Goal: Information Seeking & Learning: Find specific fact

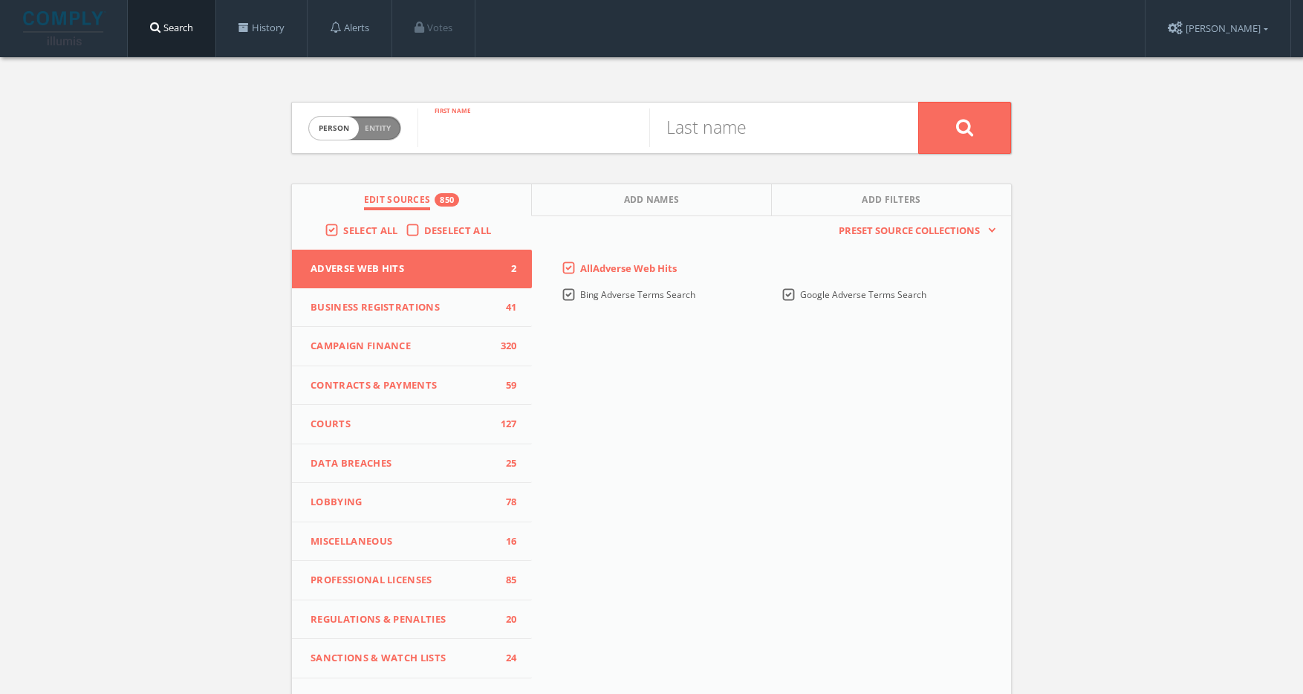
paste input "[PERSON_NAME]"
click at [516, 131] on input "[PERSON_NAME]" at bounding box center [533, 127] width 232 height 39
type input "[PERSON_NAME]"
paste input "[PERSON_NAME]"
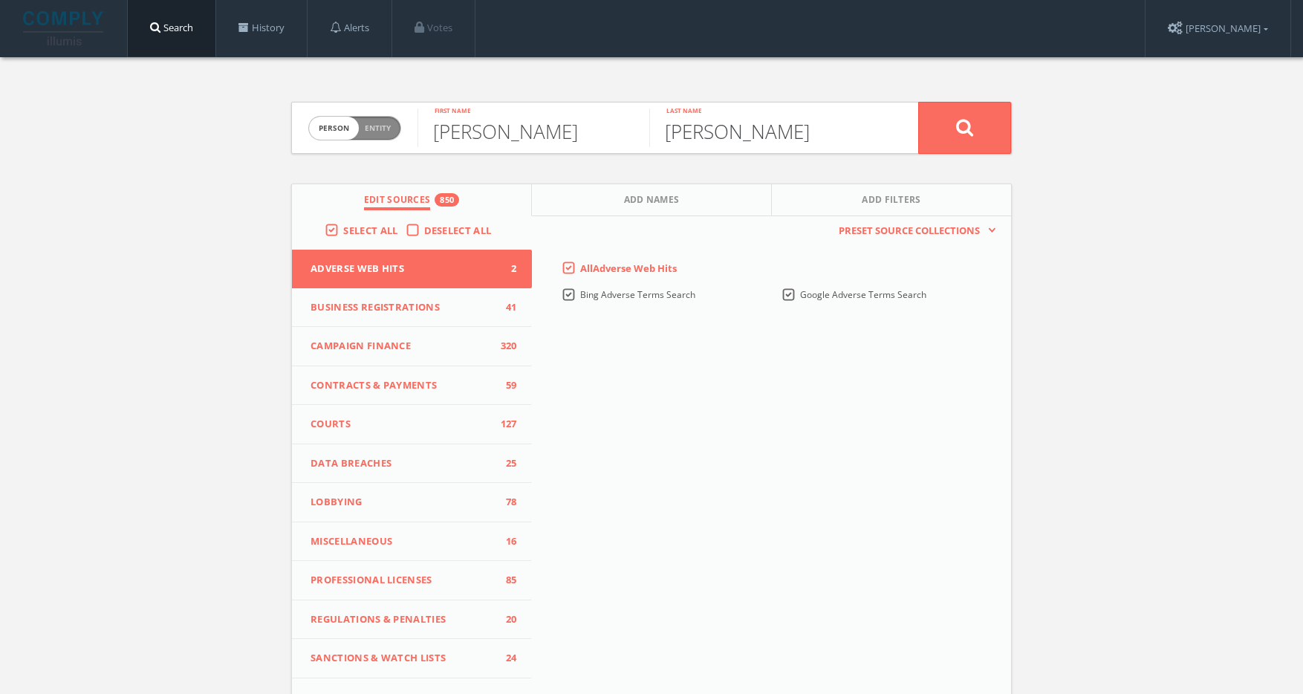
type input "[PERSON_NAME]"
click at [977, 129] on button at bounding box center [964, 128] width 93 height 52
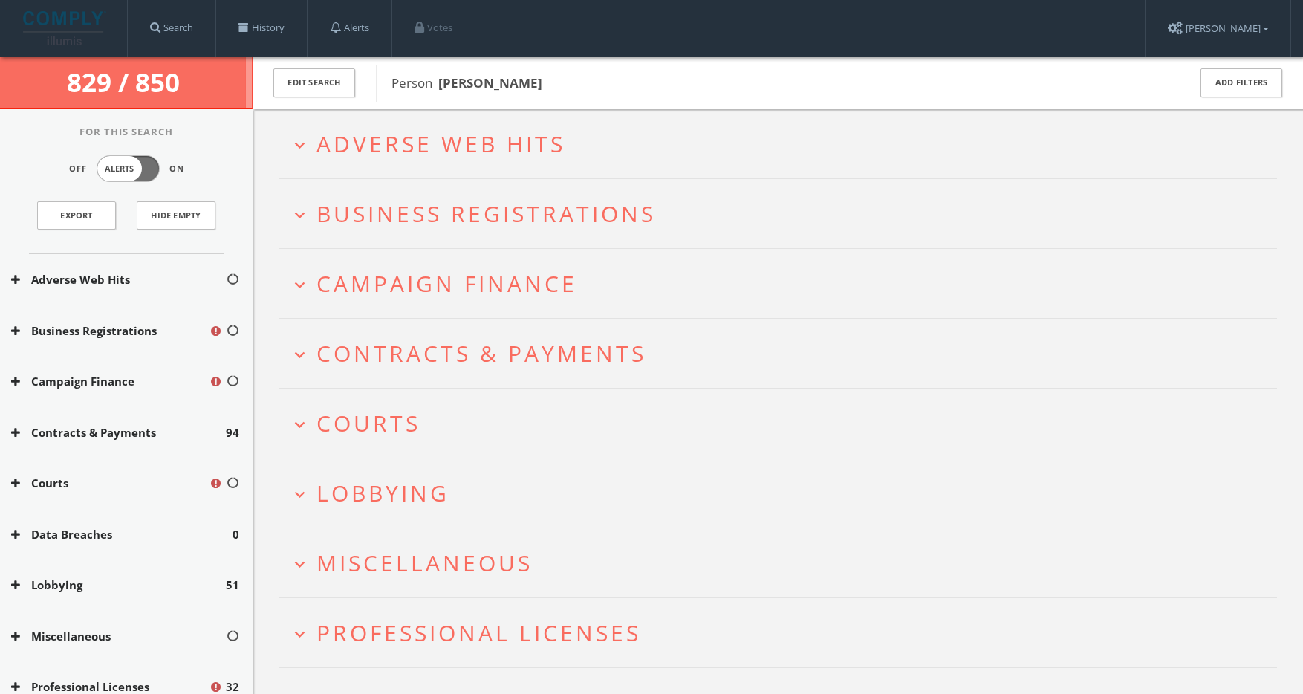
drag, startPoint x: 515, startPoint y: 85, endPoint x: 448, endPoint y: 83, distance: 66.9
click at [437, 83] on span "Person [PERSON_NAME]" at bounding box center [779, 83] width 777 height 19
drag, startPoint x: 540, startPoint y: 88, endPoint x: 442, endPoint y: 85, distance: 98.1
click at [442, 85] on span "Person [PERSON_NAME]" at bounding box center [779, 83] width 777 height 19
copy b "[PERSON_NAME]"
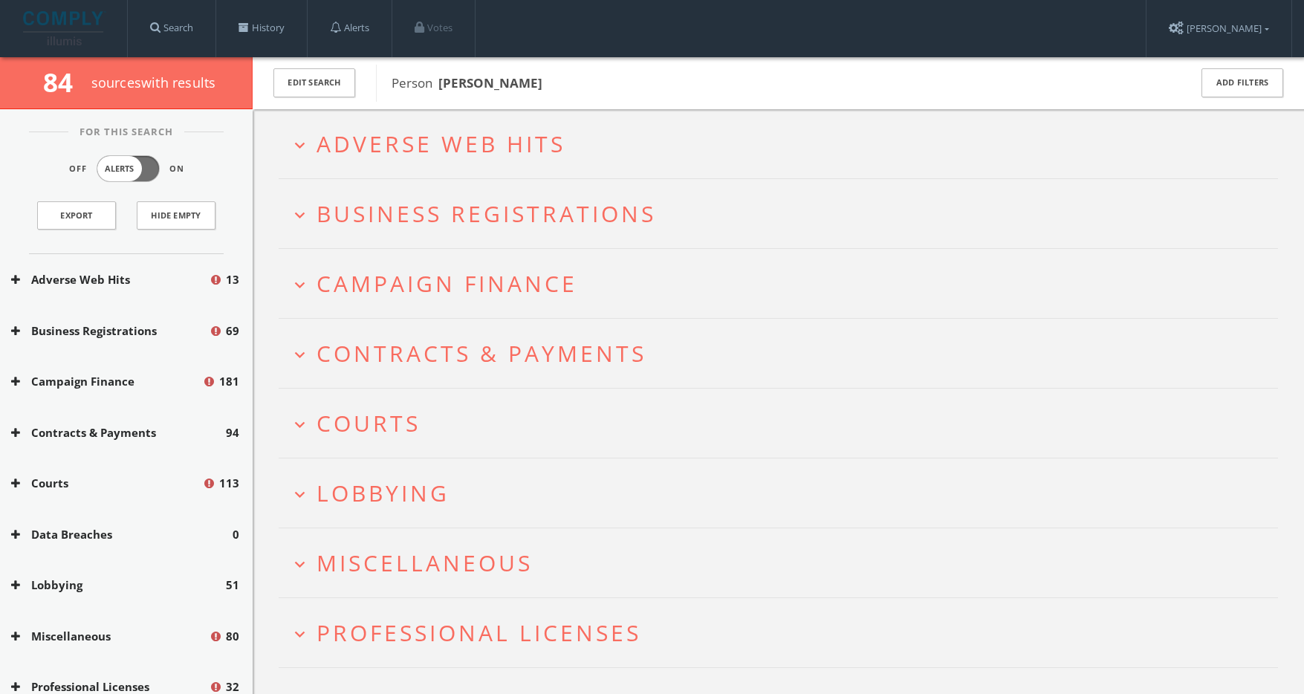
click at [521, 150] on span "Adverse Web Hits" at bounding box center [440, 143] width 249 height 30
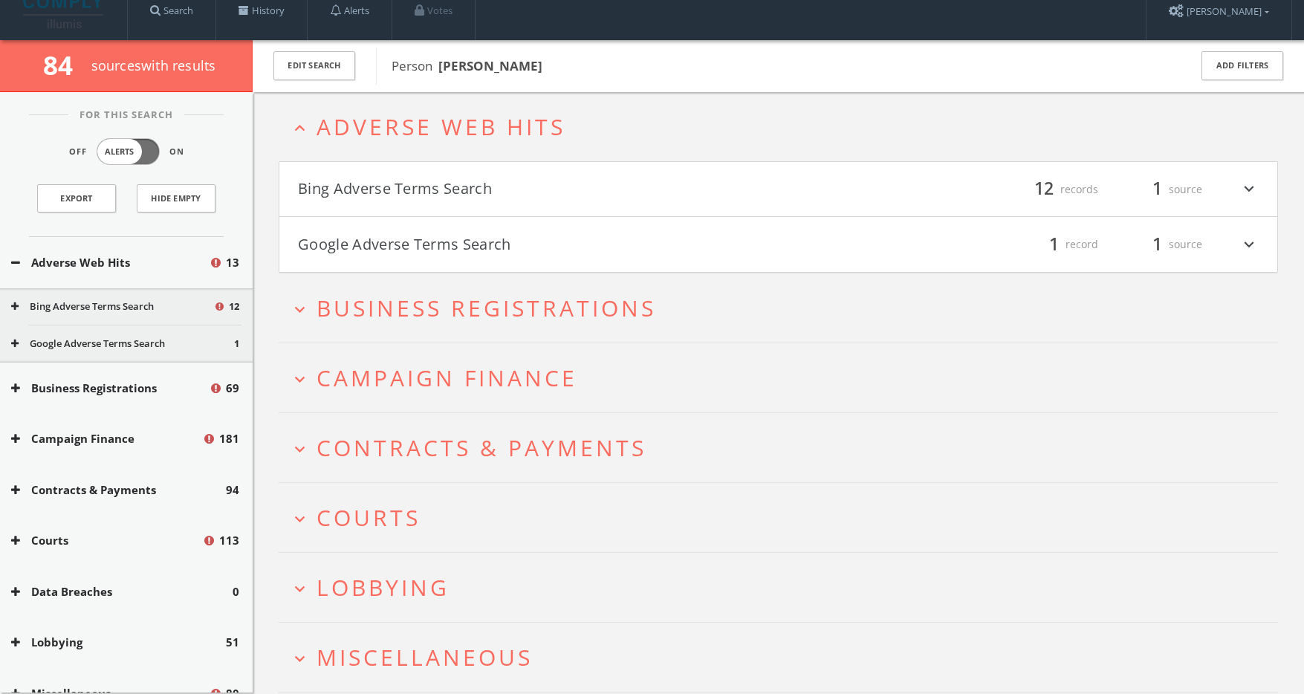
click at [542, 191] on button "Bing Adverse Terms Search" at bounding box center [538, 189] width 481 height 25
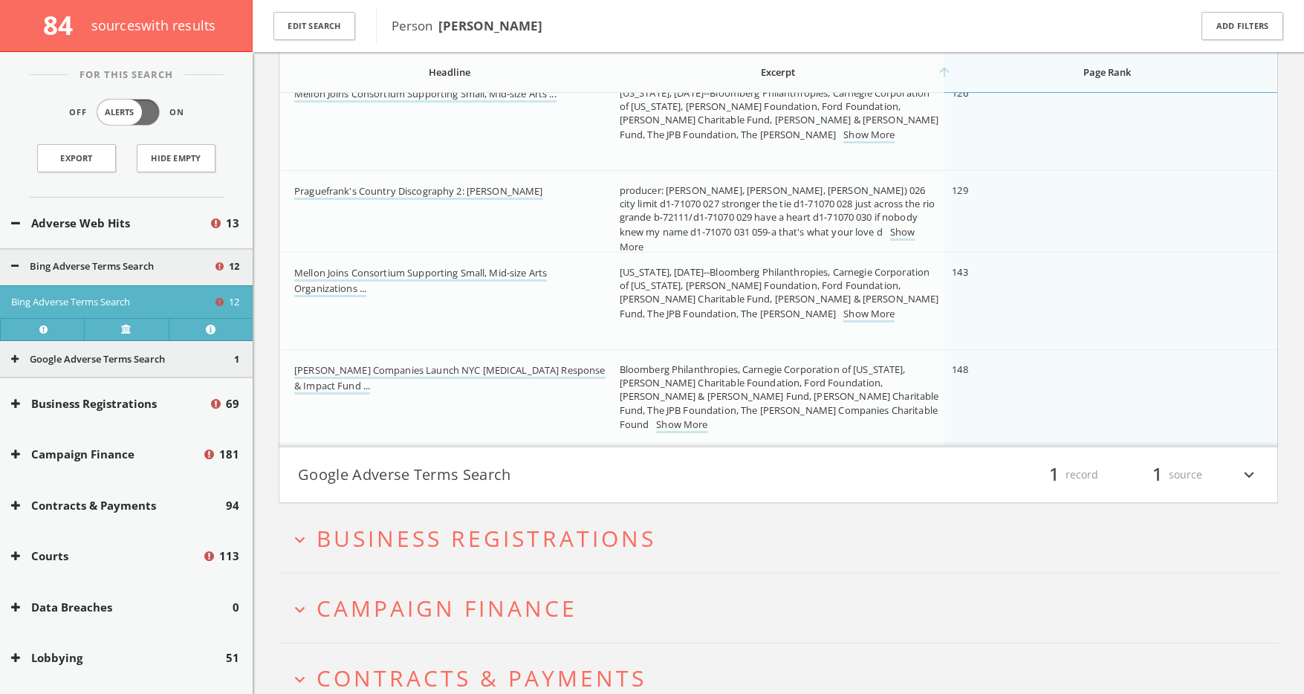
click at [492, 483] on button "Google Adverse Terms Search" at bounding box center [538, 474] width 481 height 25
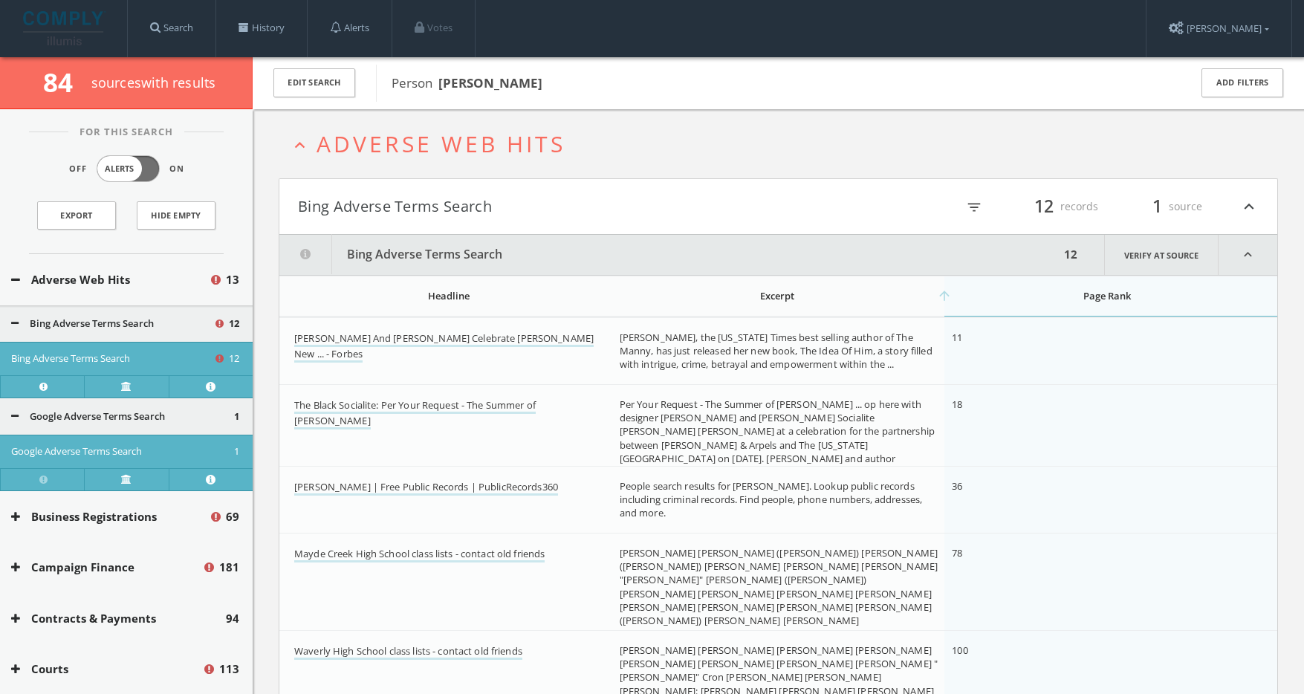
click at [410, 149] on span "Adverse Web Hits" at bounding box center [440, 143] width 249 height 30
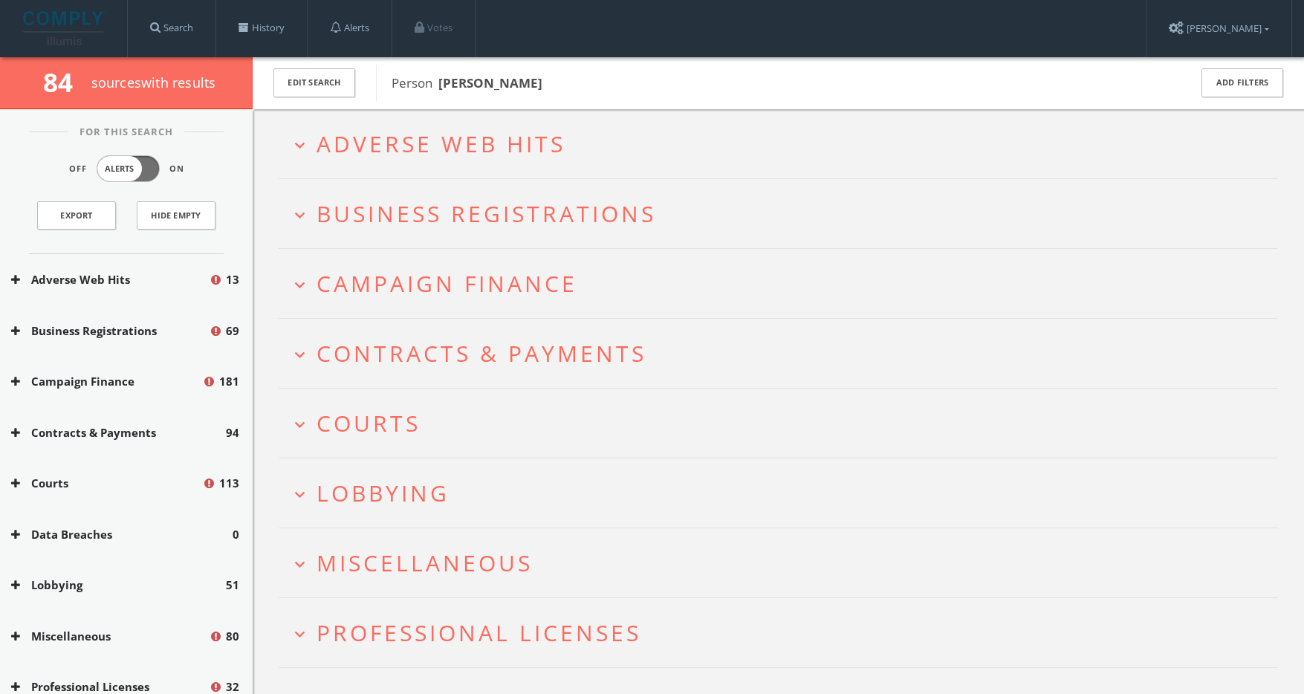
click at [403, 397] on h2 "expand_more Courts" at bounding box center [778, 422] width 999 height 69
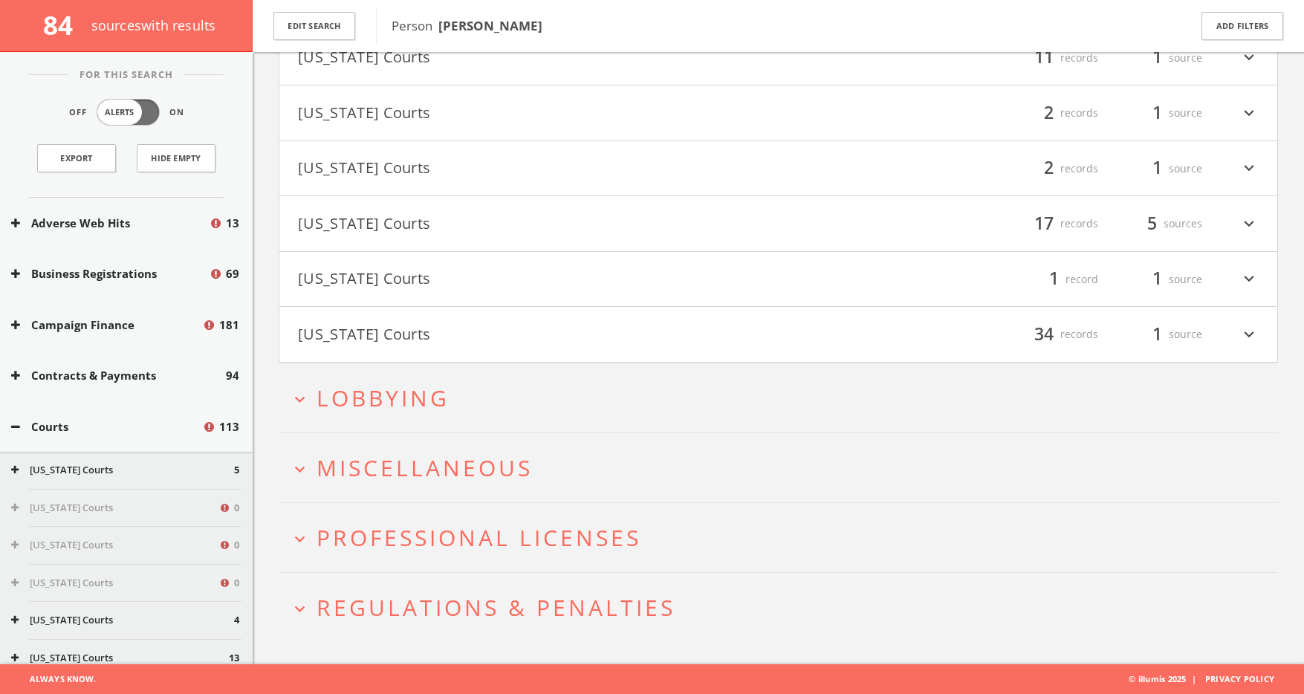
click at [474, 595] on span "Regulations & Penalties" at bounding box center [495, 607] width 359 height 30
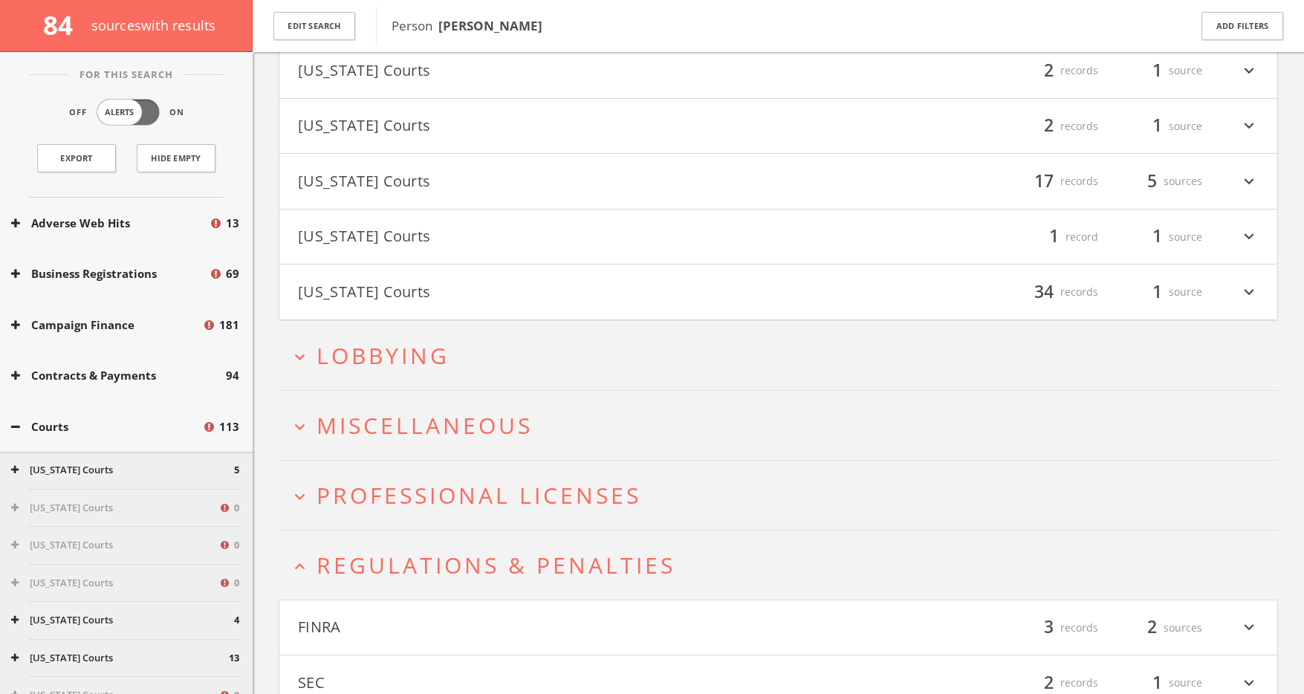
scroll to position [934, 0]
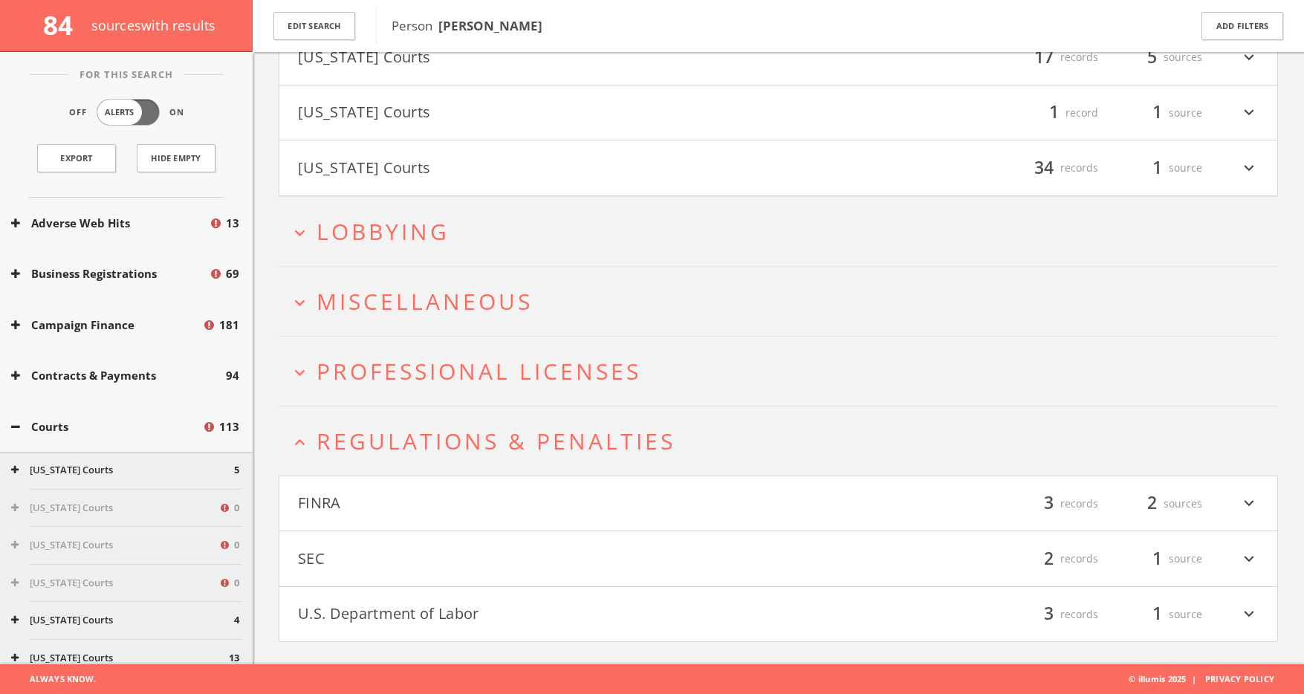
click at [488, 437] on span "Regulations & Penalties" at bounding box center [495, 441] width 359 height 30
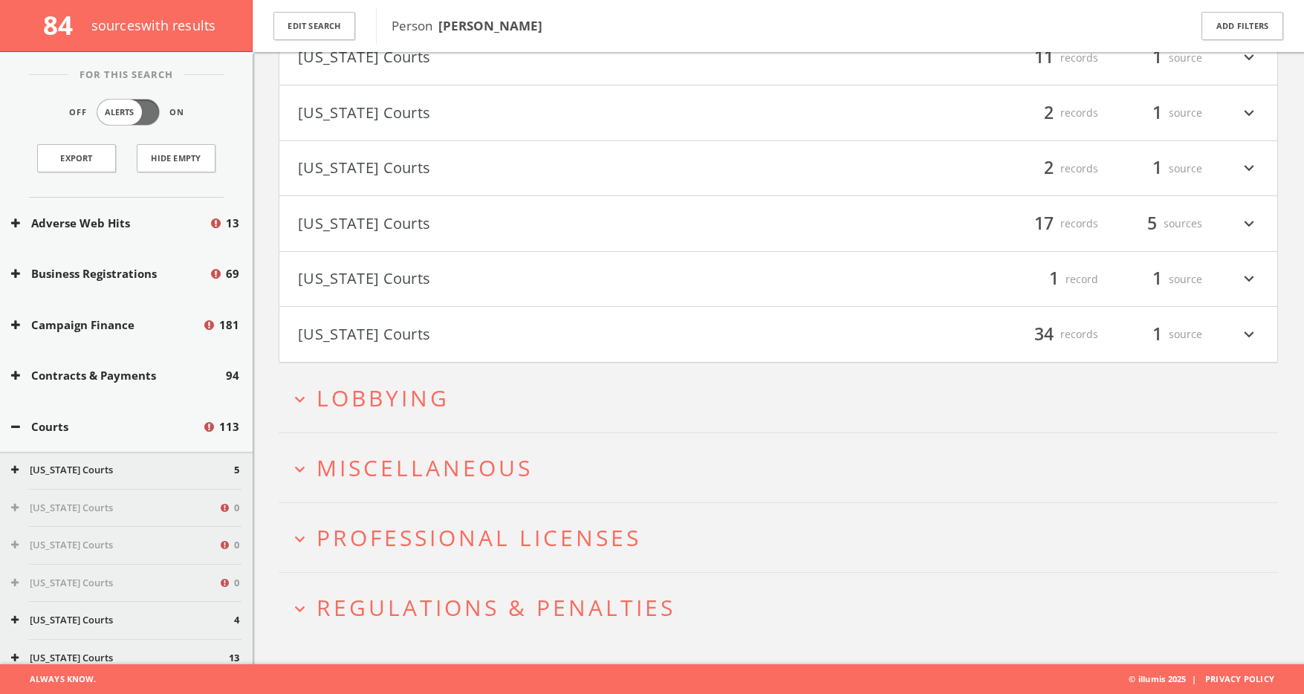
click at [439, 536] on span "Professional Licenses" at bounding box center [478, 537] width 325 height 30
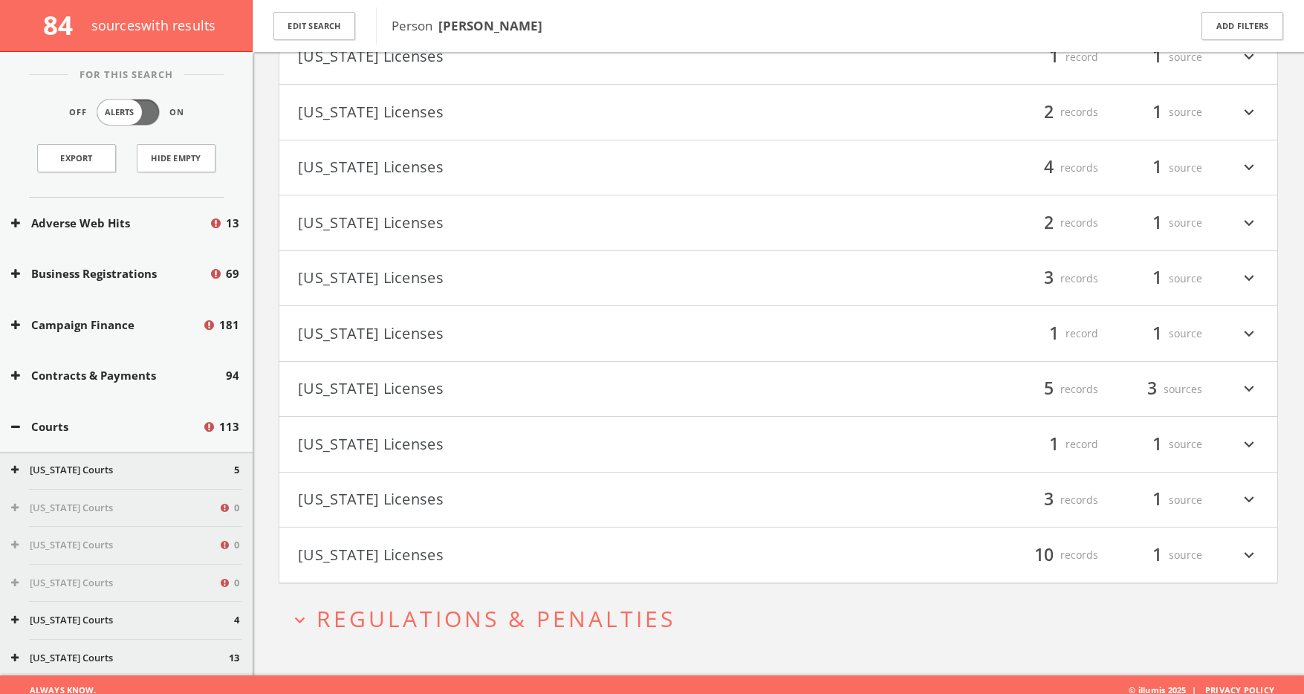
scroll to position [1295, 0]
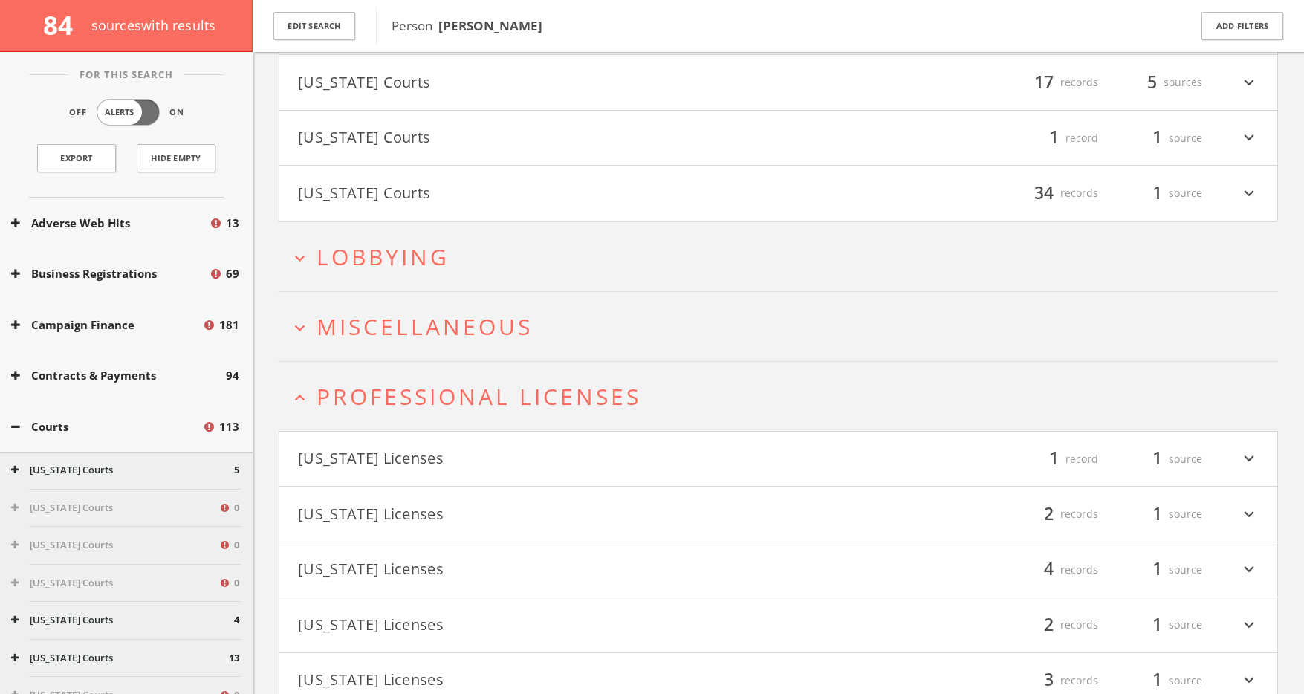
click at [394, 325] on span "Miscellaneous" at bounding box center [424, 326] width 216 height 30
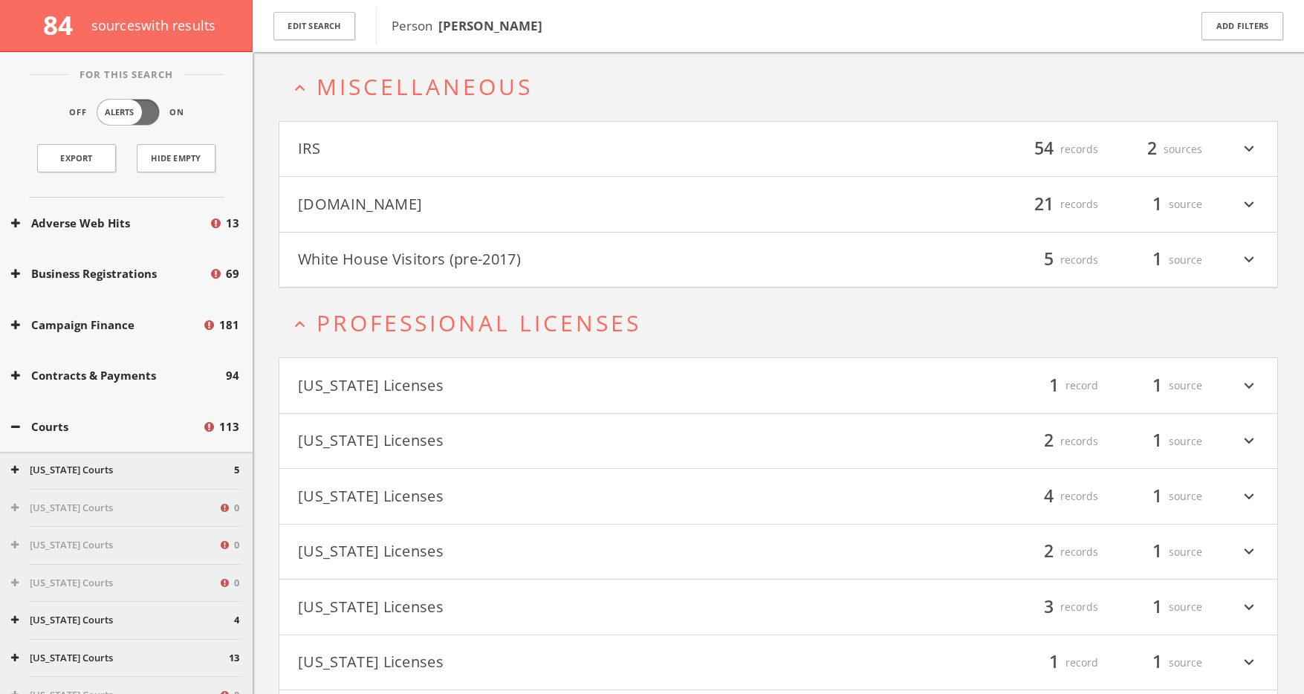
click at [507, 224] on h4 "[DOMAIN_NAME] filter_list 21 records 1 source expand_more" at bounding box center [778, 204] width 998 height 55
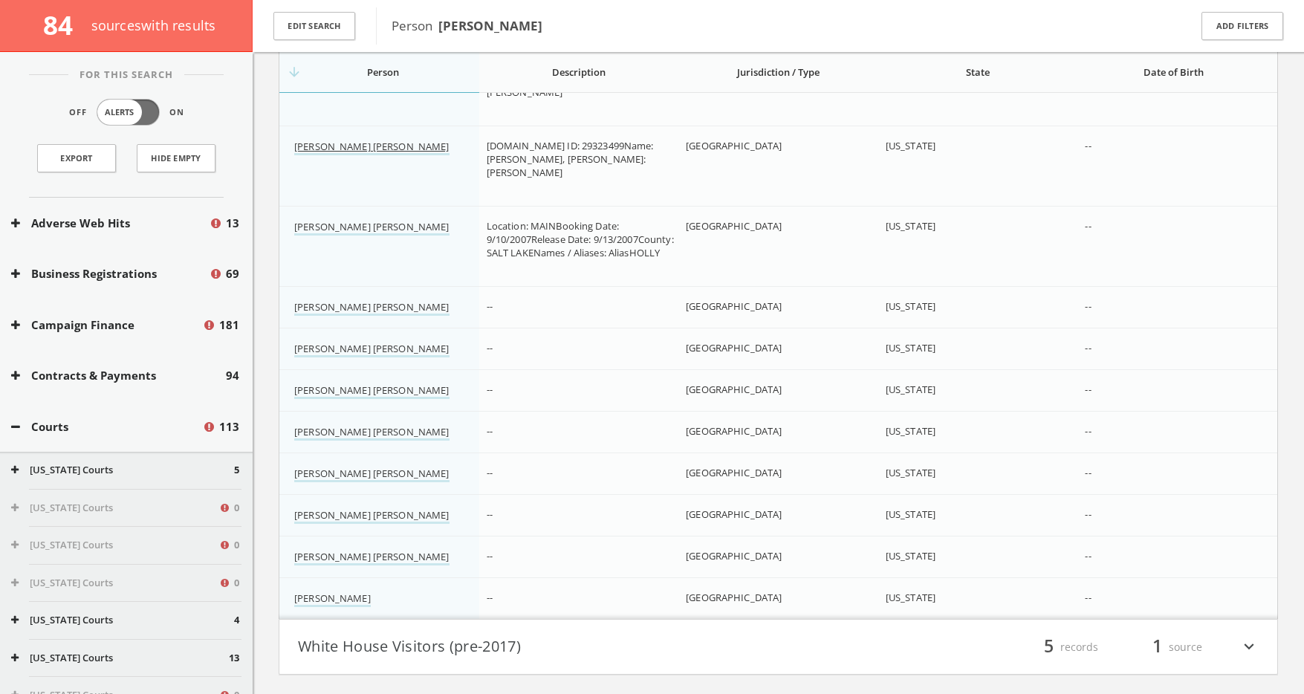
scroll to position [2197, 0]
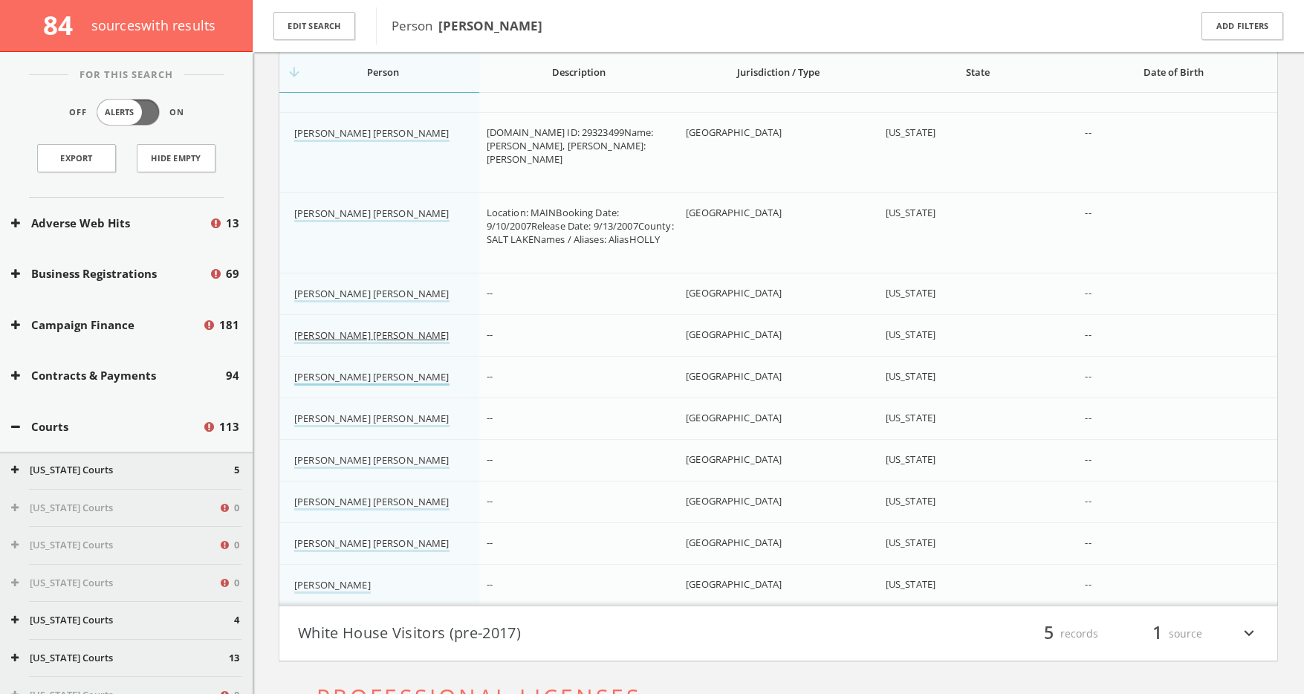
drag, startPoint x: 338, startPoint y: 331, endPoint x: 347, endPoint y: 379, distance: 49.1
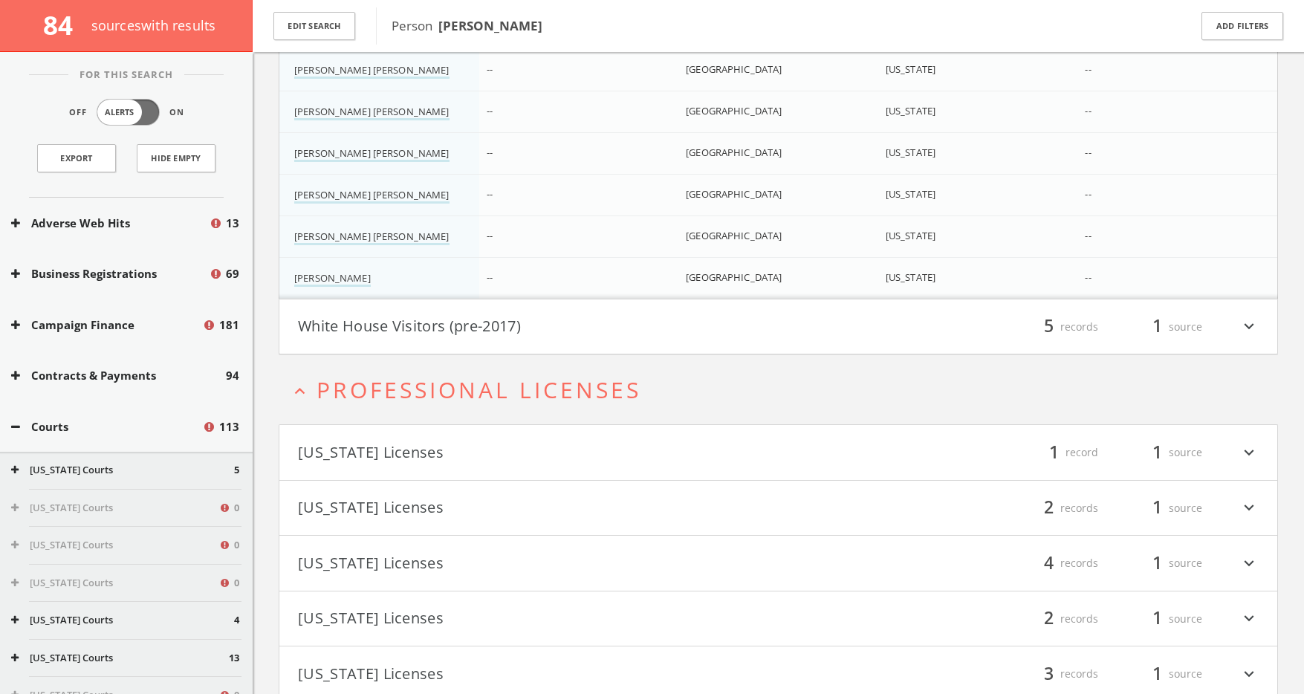
click at [510, 324] on button "White House Visitors (pre-2017)" at bounding box center [538, 326] width 481 height 25
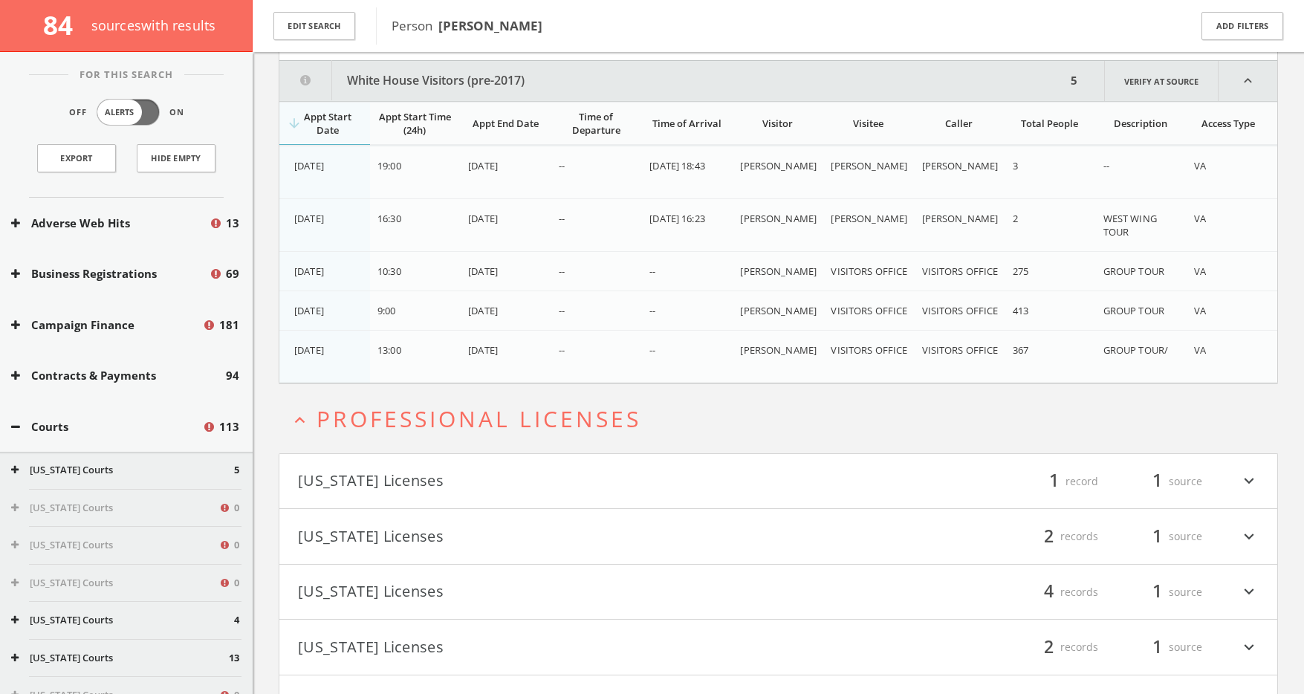
scroll to position [2806, 0]
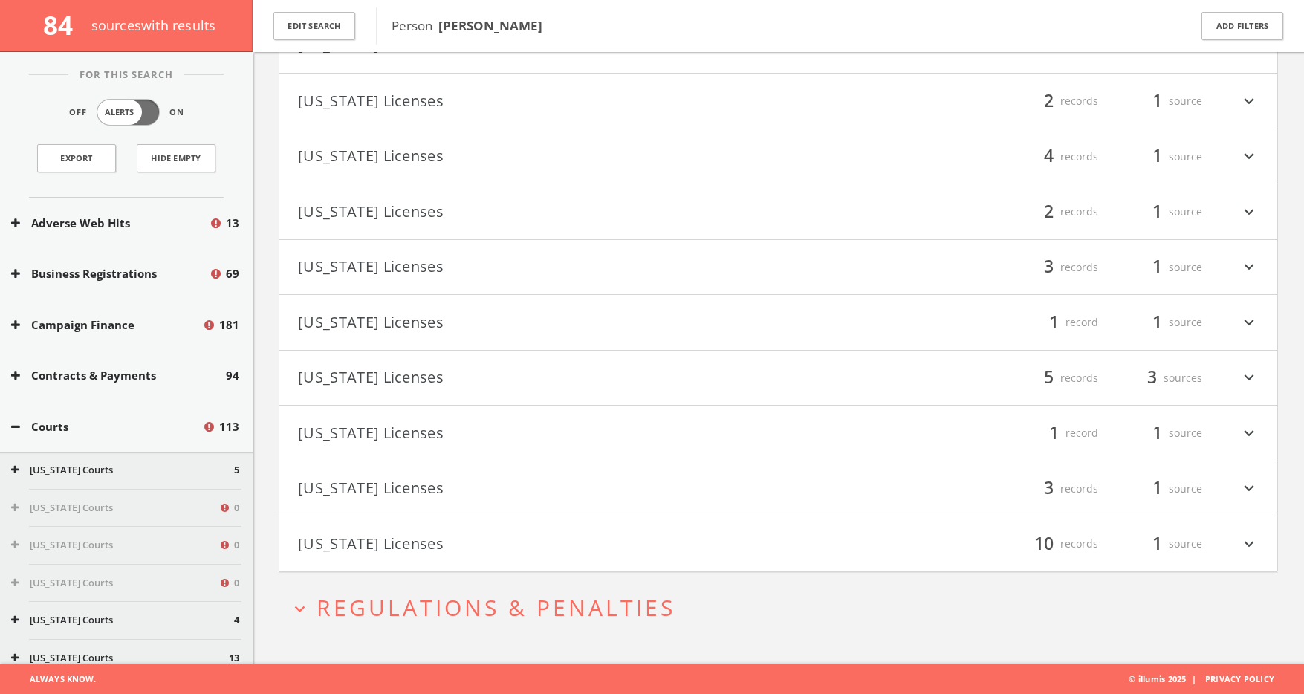
click at [394, 423] on button "[US_STATE] Licenses" at bounding box center [538, 432] width 481 height 25
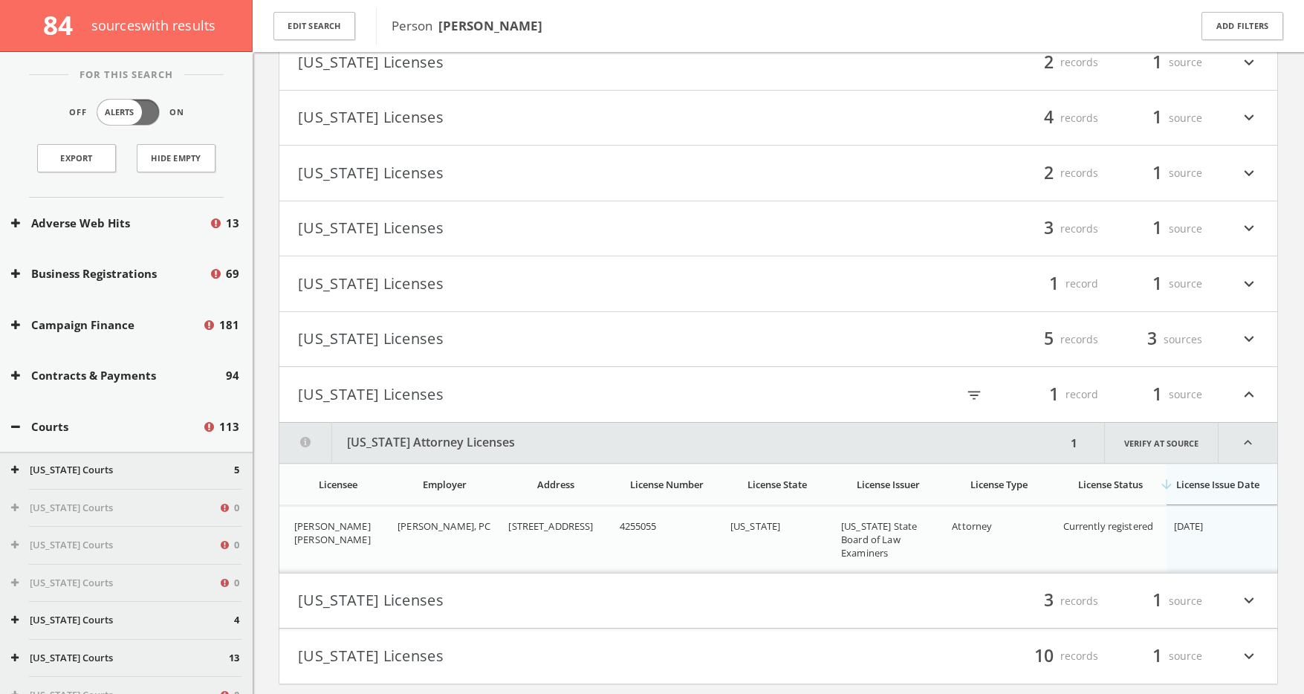
scroll to position [3384, 0]
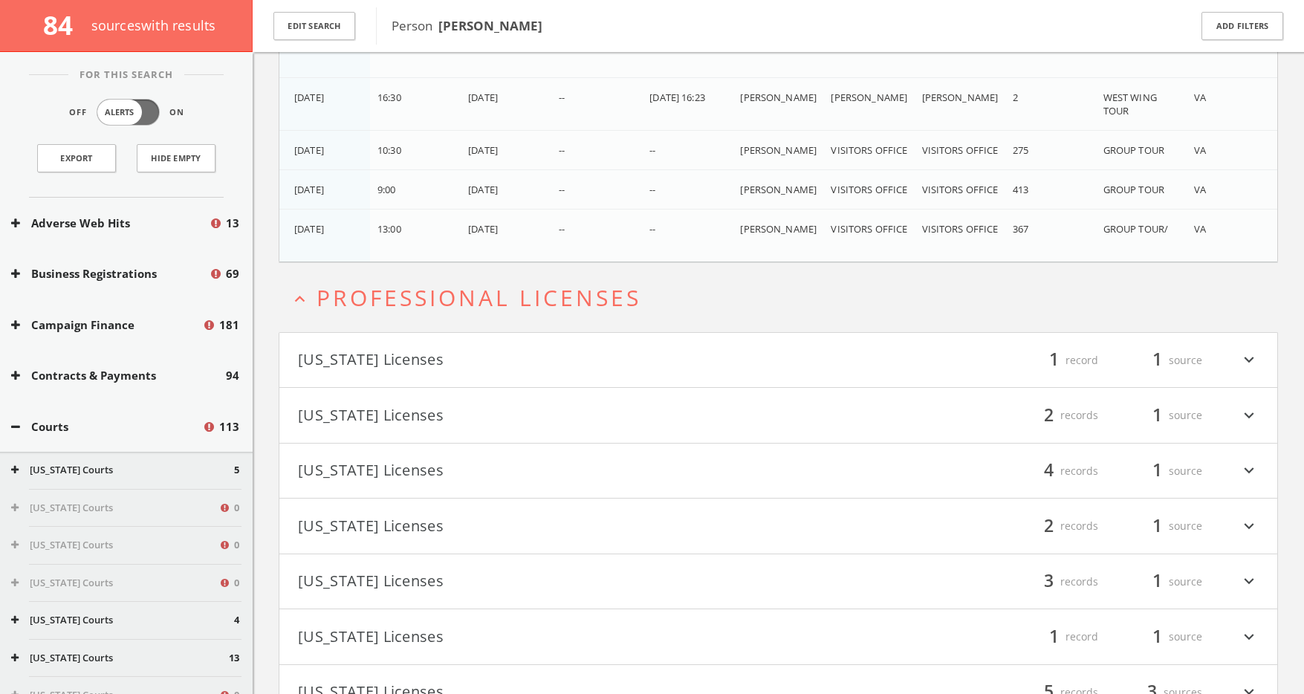
click at [383, 305] on span "Professional Licenses" at bounding box center [478, 297] width 325 height 30
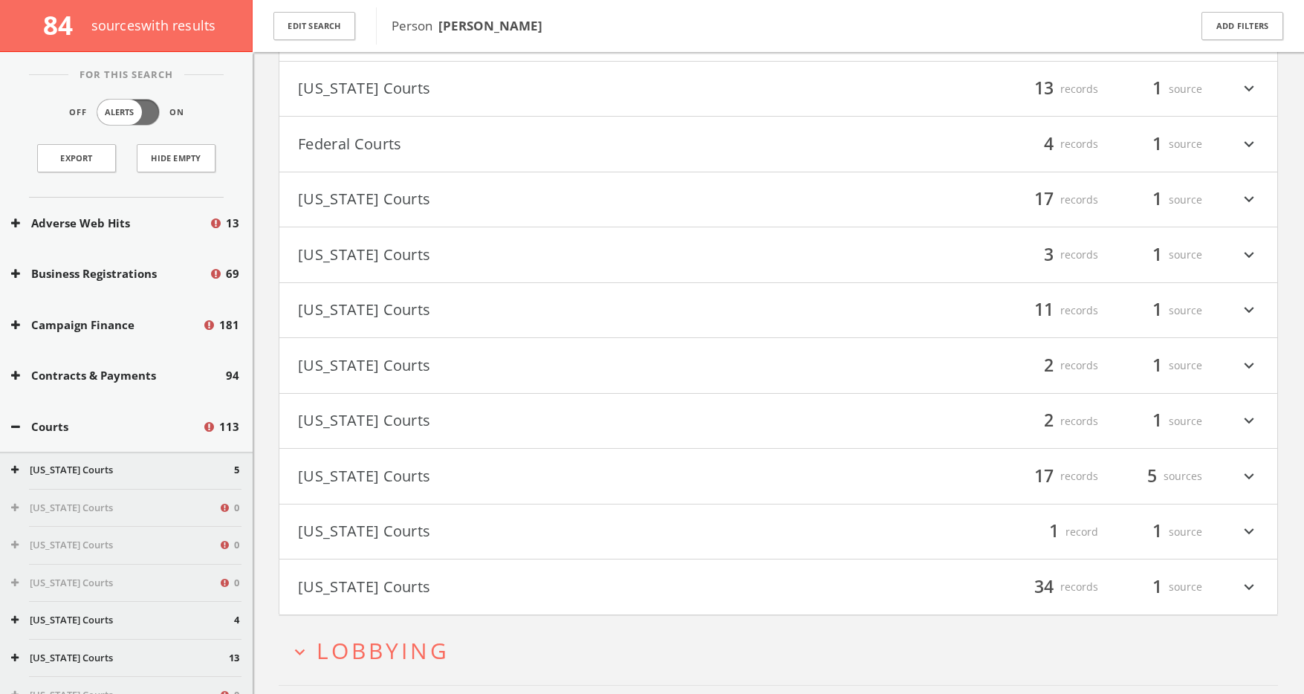
scroll to position [181, 0]
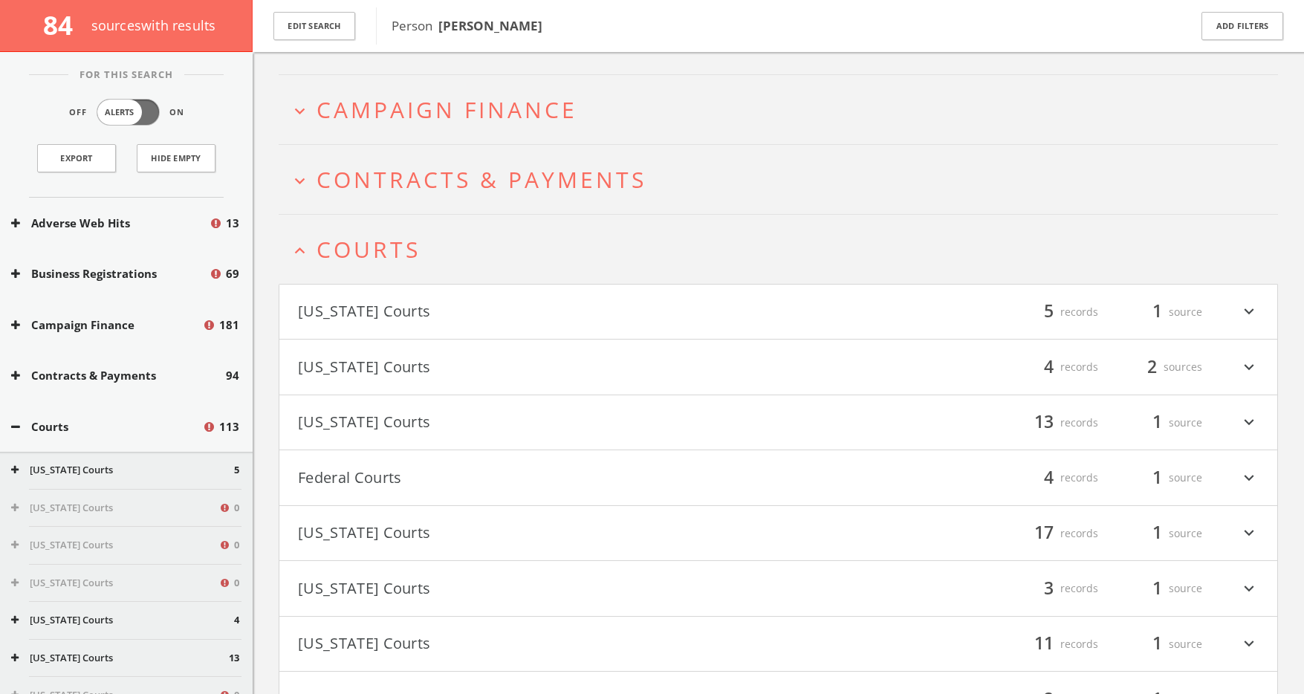
click at [380, 238] on span "Courts" at bounding box center [368, 249] width 104 height 30
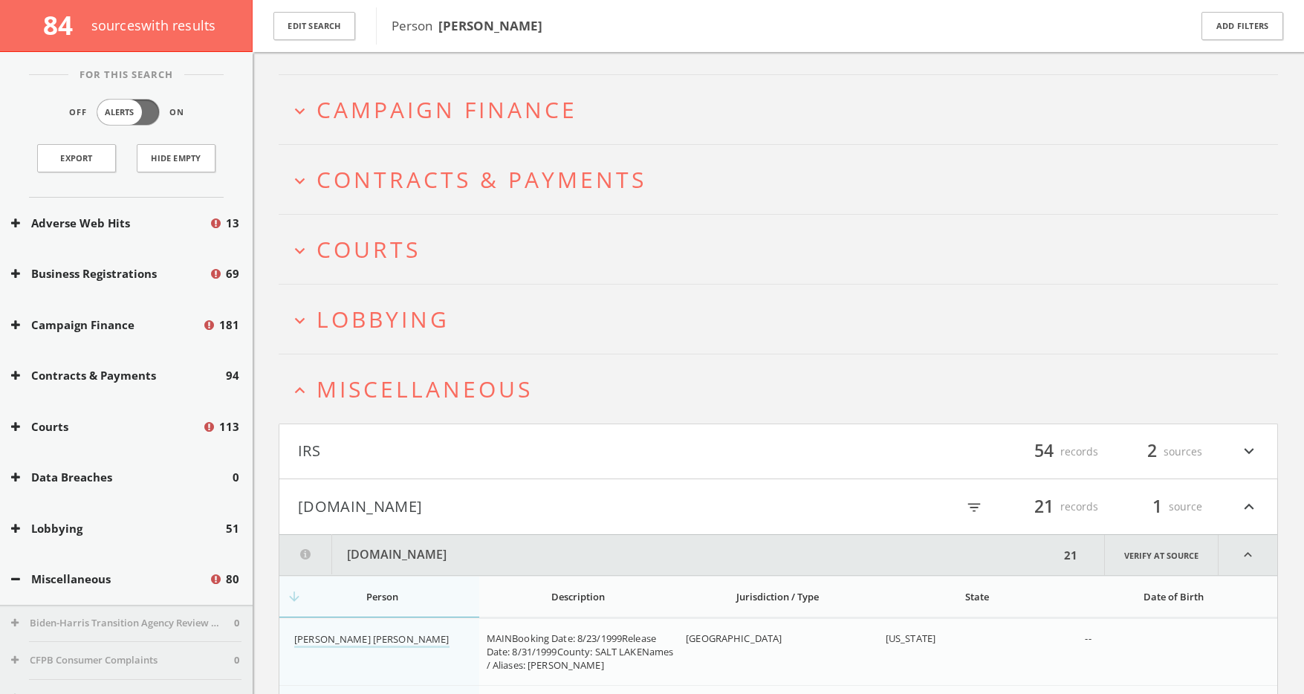
click at [374, 394] on span "Miscellaneous" at bounding box center [424, 389] width 216 height 30
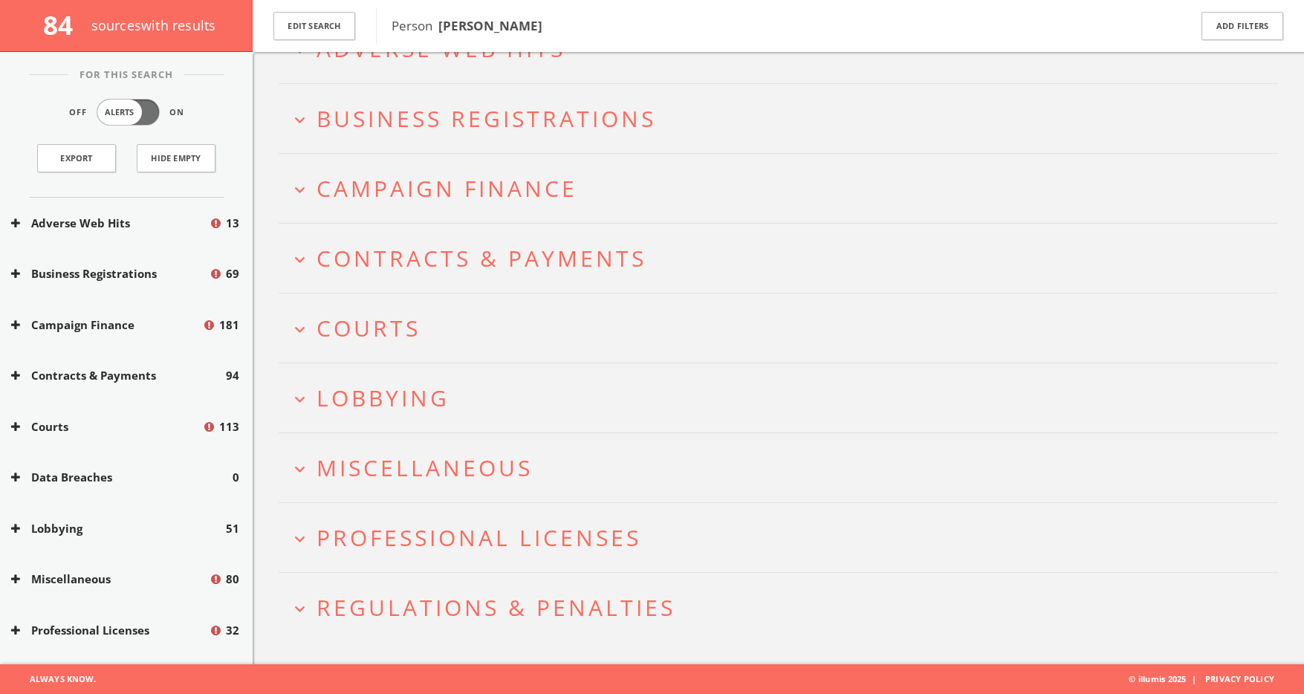
click at [365, 342] on h2 "expand_more Courts" at bounding box center [778, 327] width 999 height 69
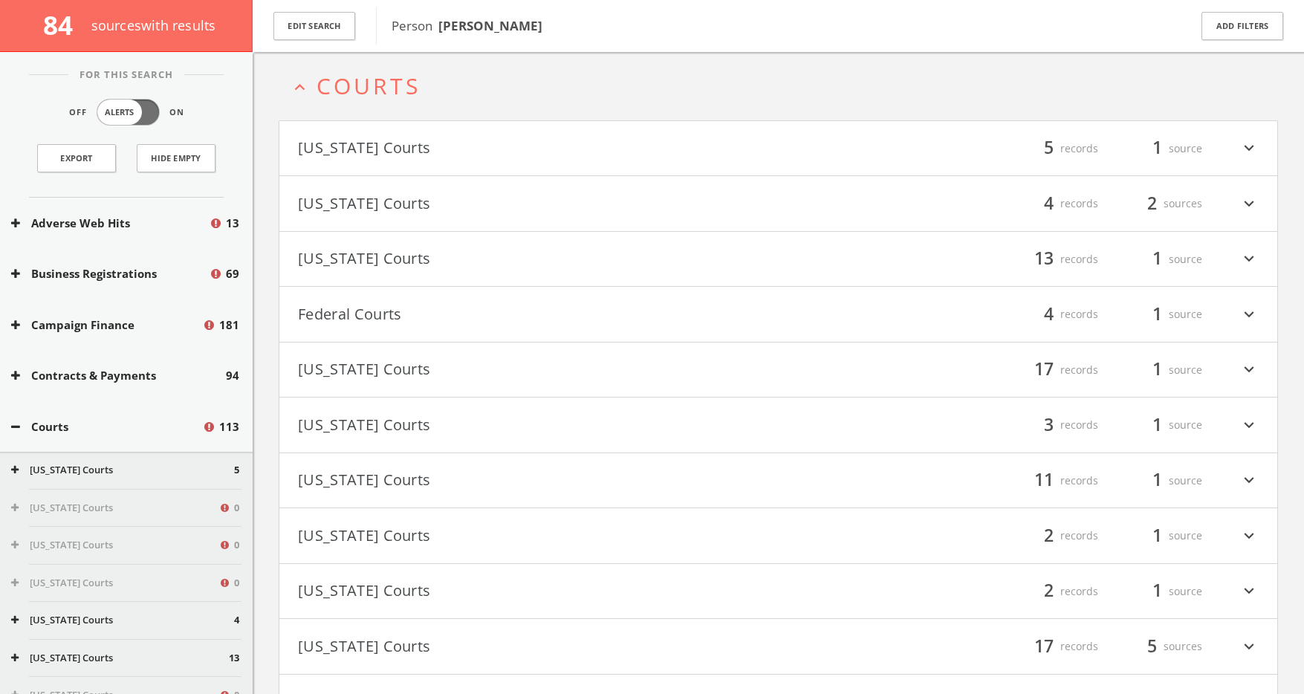
drag, startPoint x: 418, startPoint y: 585, endPoint x: 423, endPoint y: 576, distance: 11.0
click at [418, 585] on button "[US_STATE] Courts" at bounding box center [538, 591] width 481 height 25
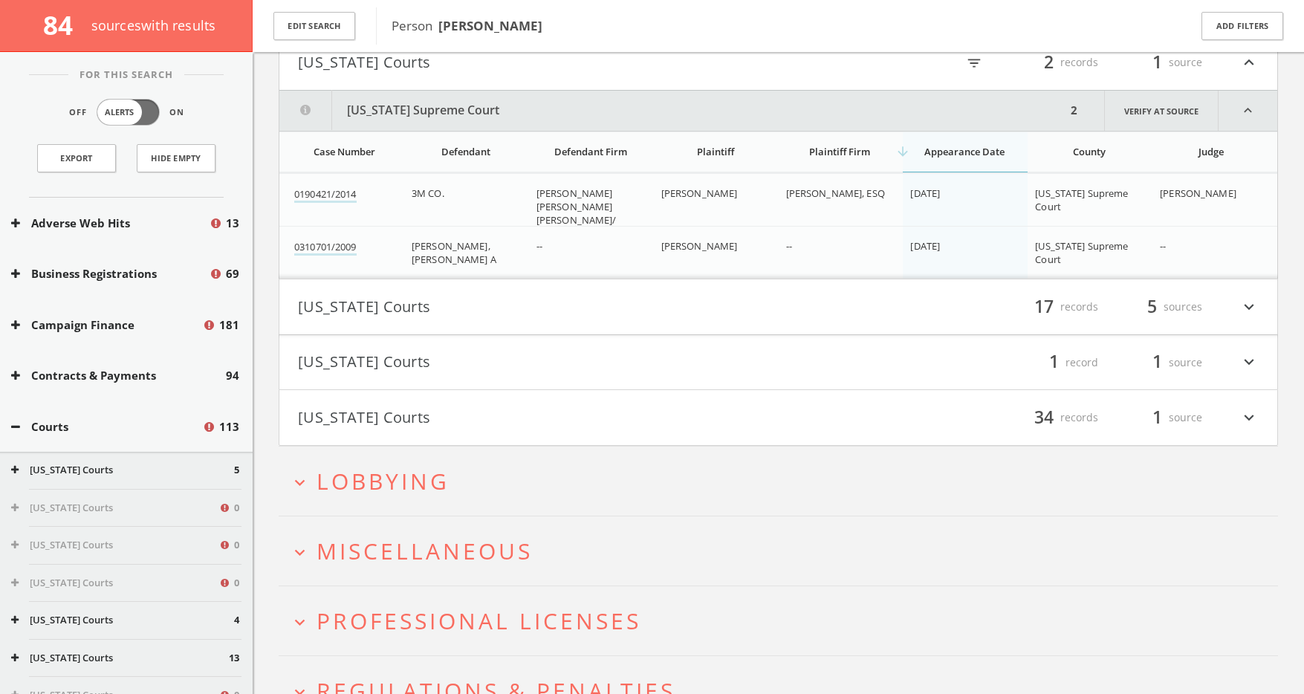
scroll to position [911, 0]
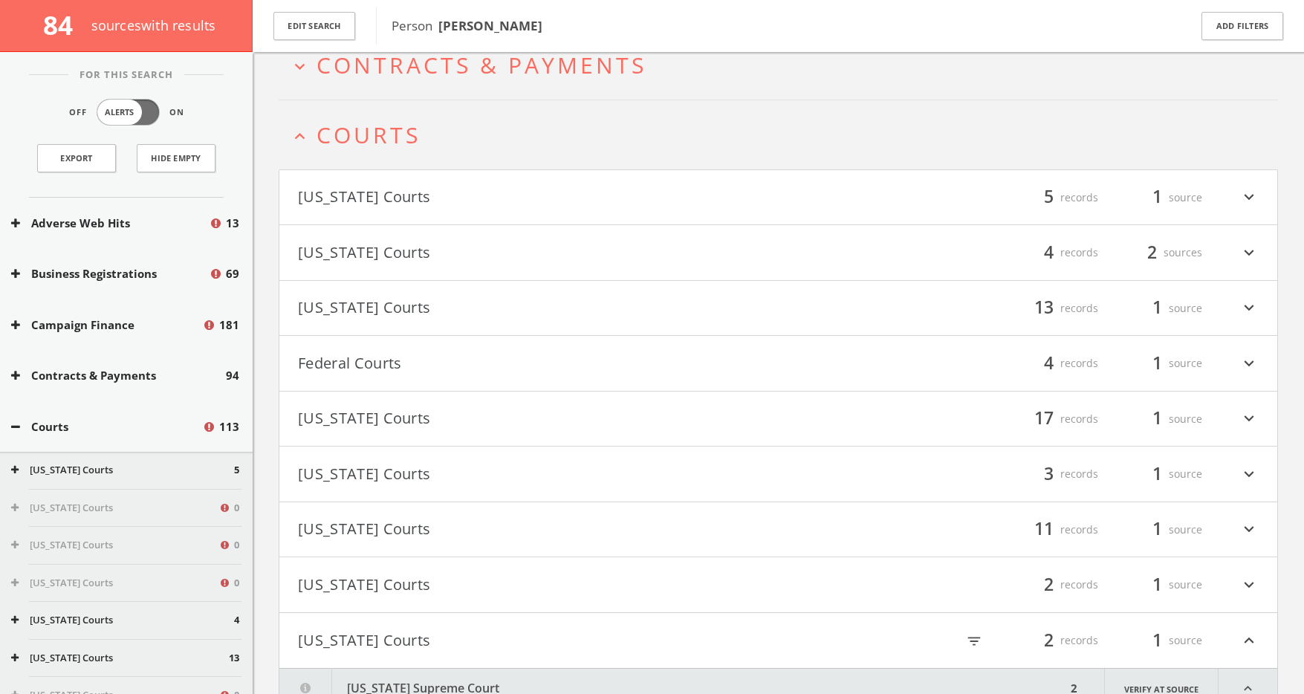
click at [366, 374] on button "Federal Courts" at bounding box center [538, 363] width 481 height 25
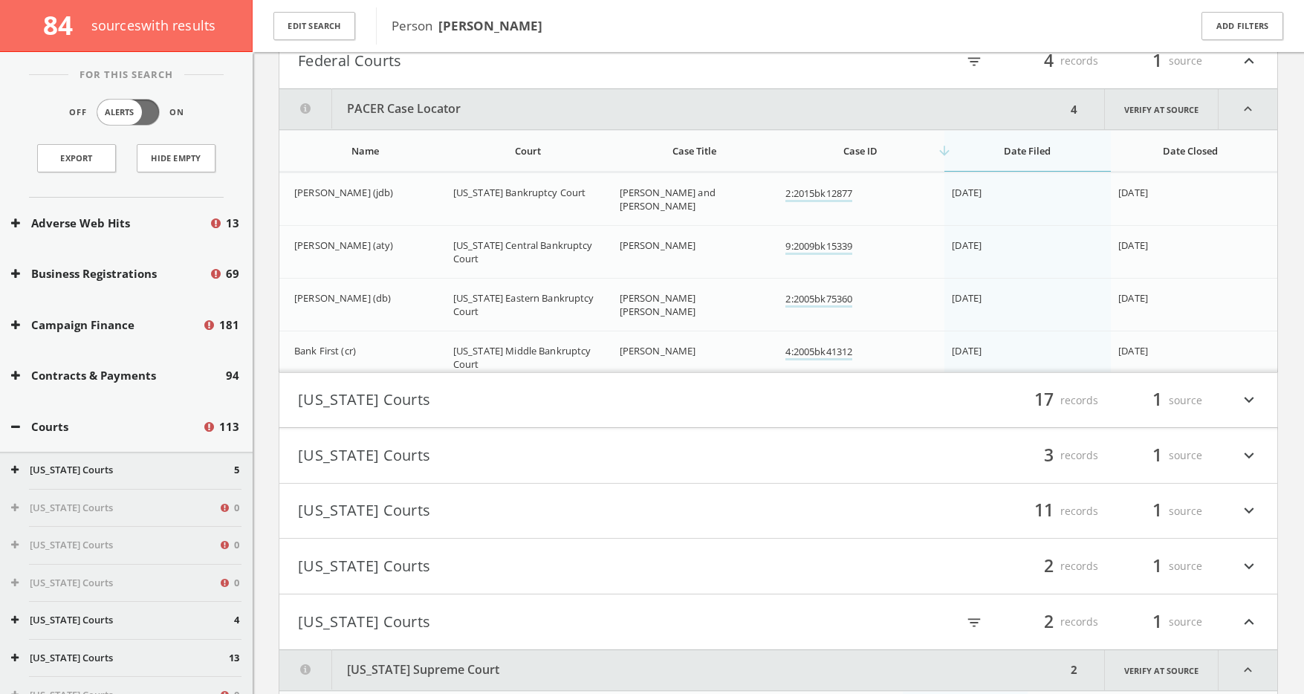
scroll to position [634, 0]
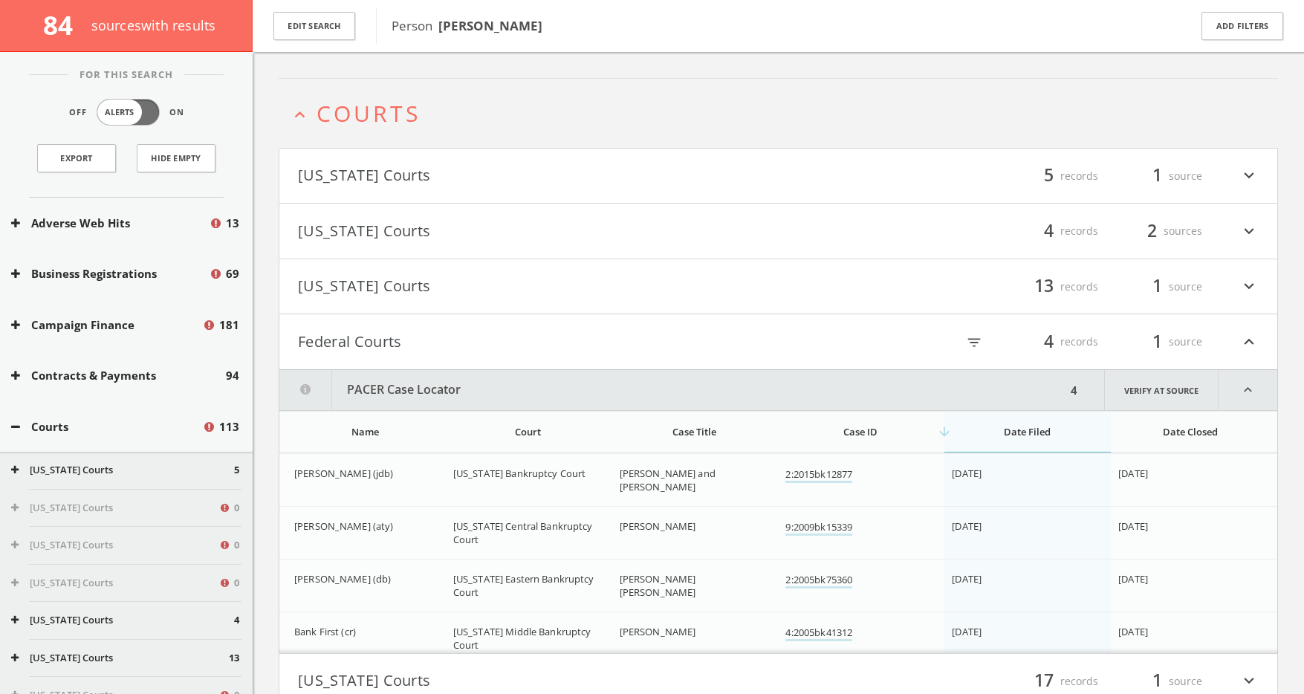
click at [396, 112] on span "Courts" at bounding box center [368, 113] width 104 height 30
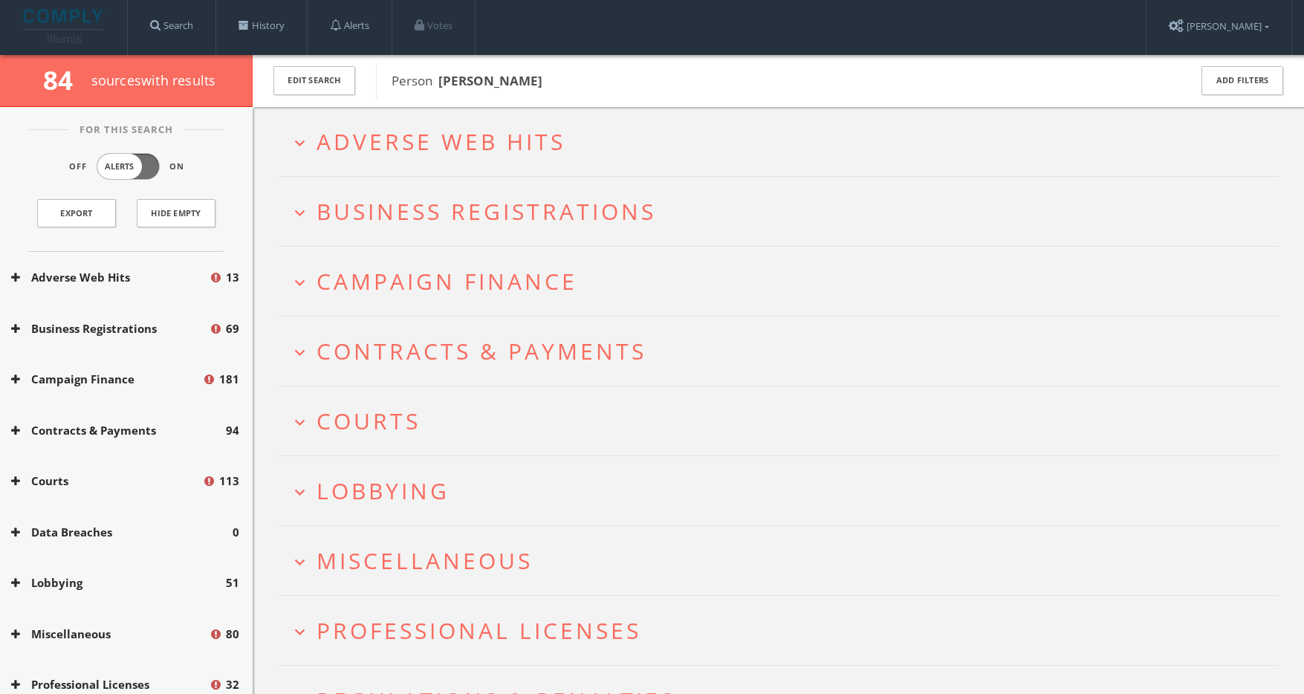
scroll to position [0, 0]
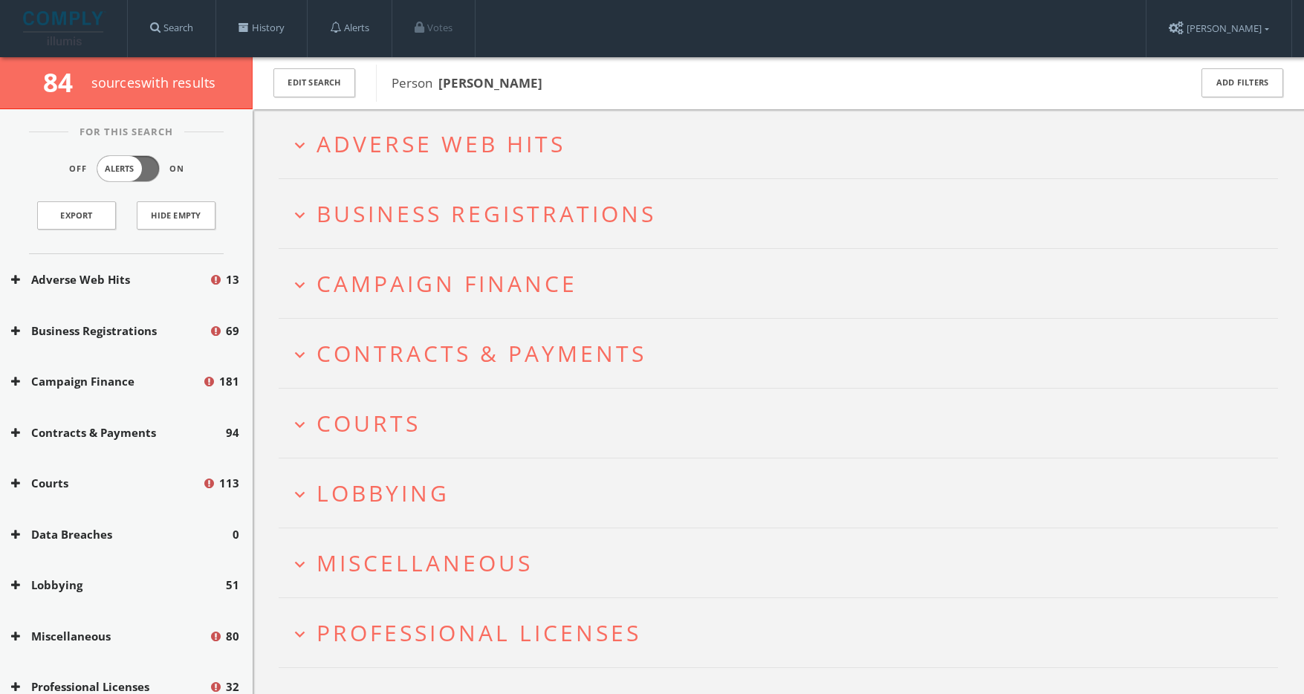
click at [428, 274] on span "Campaign Finance" at bounding box center [446, 283] width 261 height 30
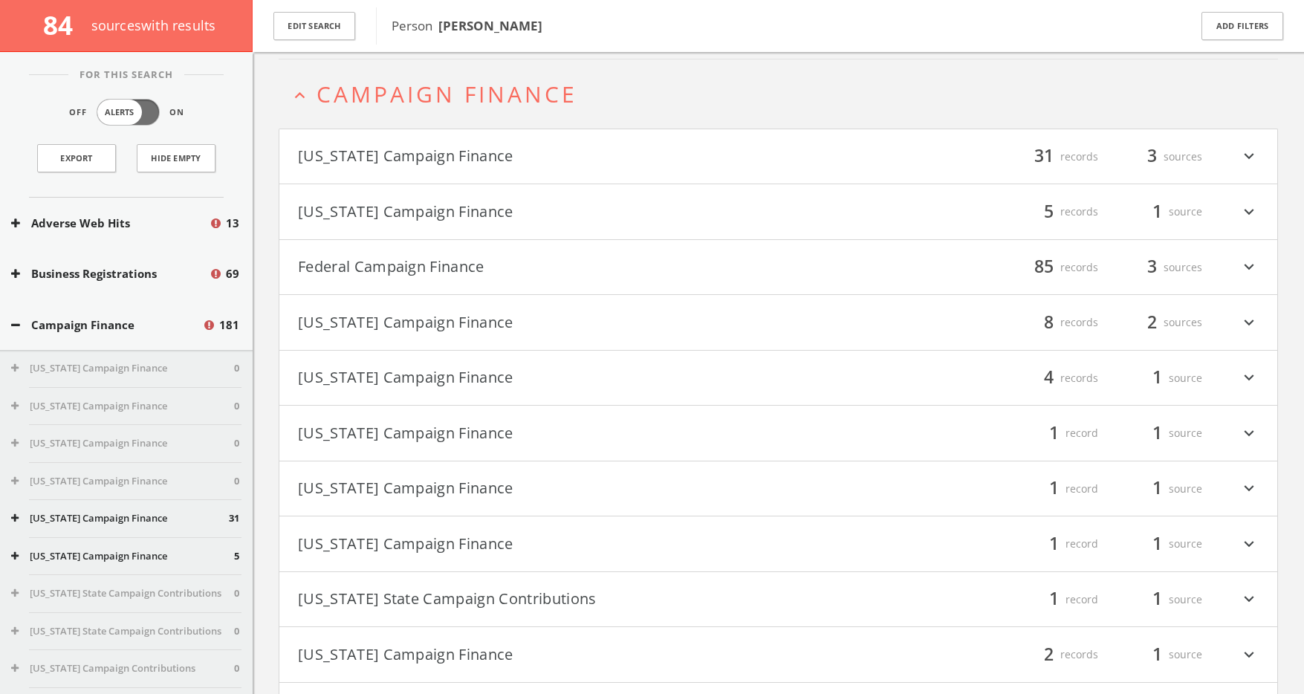
click at [429, 276] on button "Federal Campaign Finance" at bounding box center [538, 267] width 481 height 25
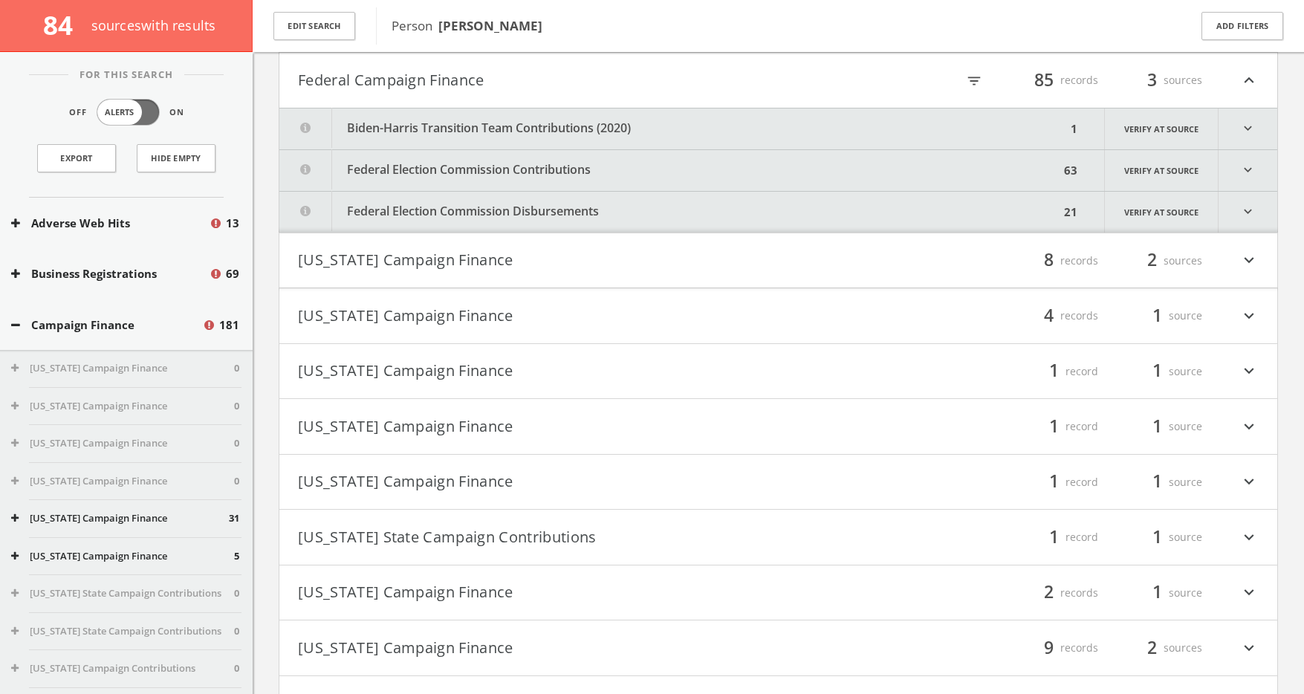
click at [518, 172] on button "Federal Election Commission Contributions" at bounding box center [669, 170] width 780 height 41
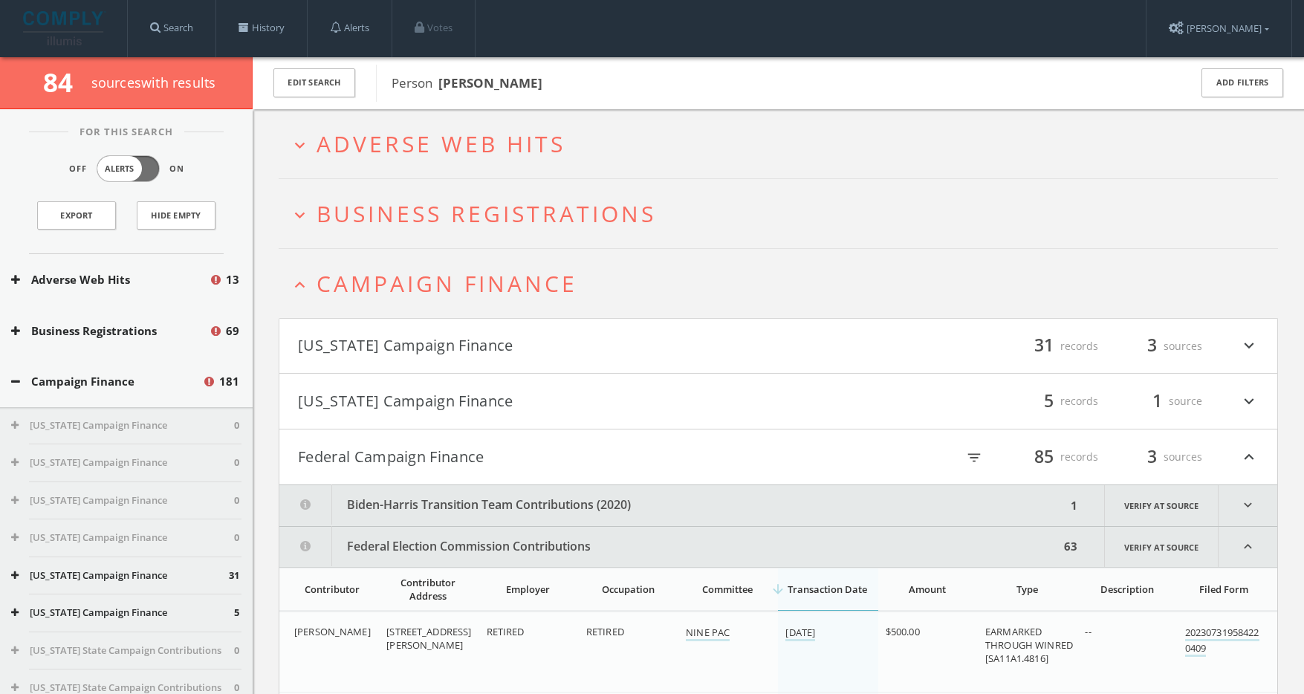
drag, startPoint x: 377, startPoint y: 444, endPoint x: 378, endPoint y: 429, distance: 15.7
click at [377, 444] on button "Federal Campaign Finance" at bounding box center [538, 456] width 481 height 25
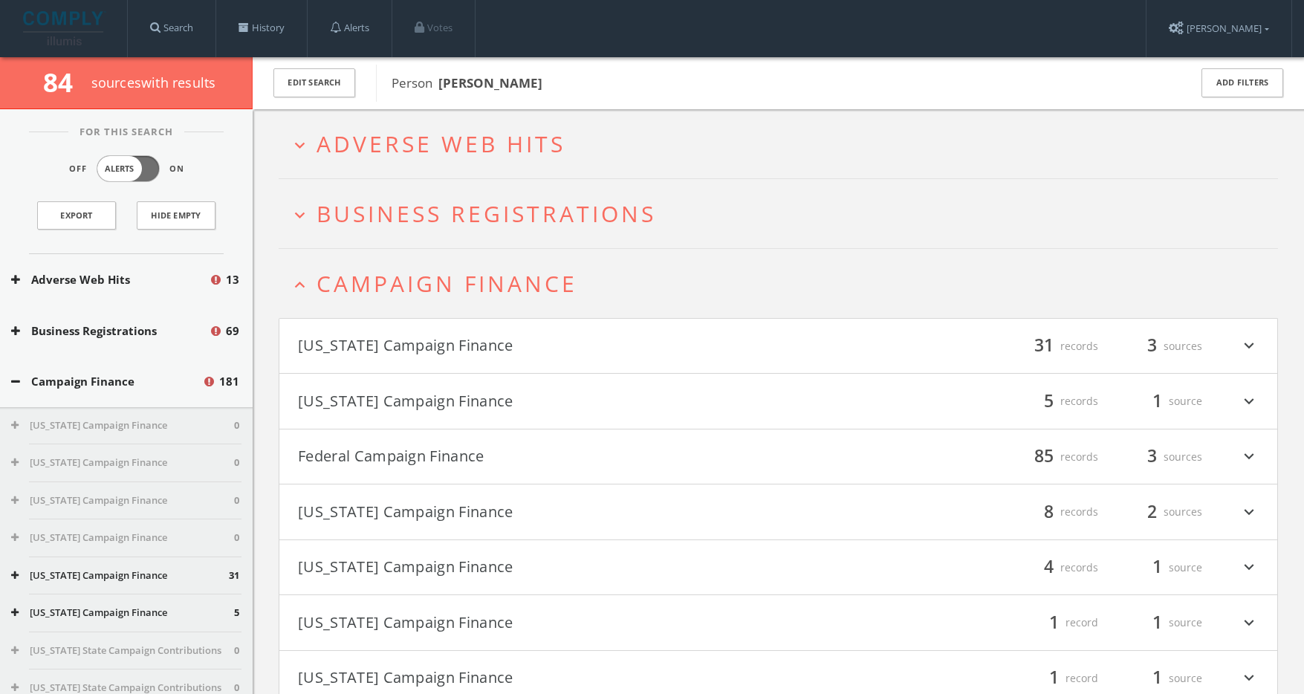
click at [386, 349] on button "[US_STATE] Campaign Finance" at bounding box center [538, 345] width 481 height 25
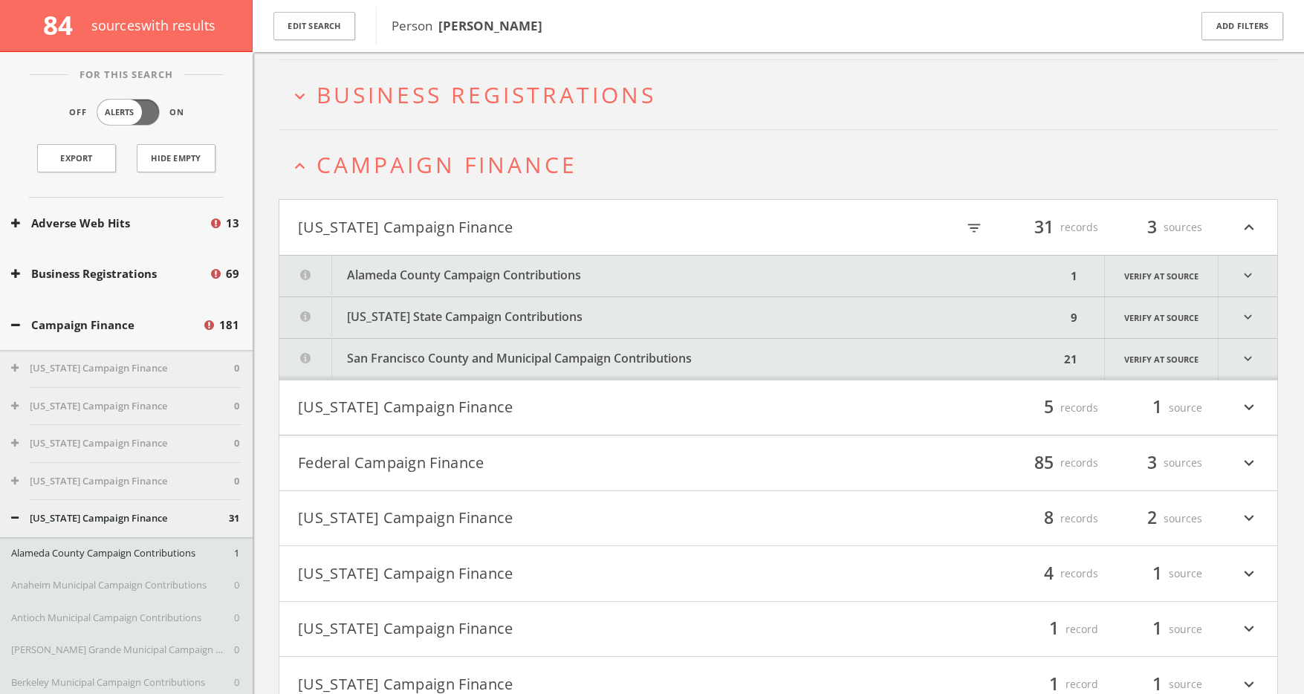
click at [407, 143] on h2 "expand_less Campaign Finance" at bounding box center [778, 164] width 999 height 69
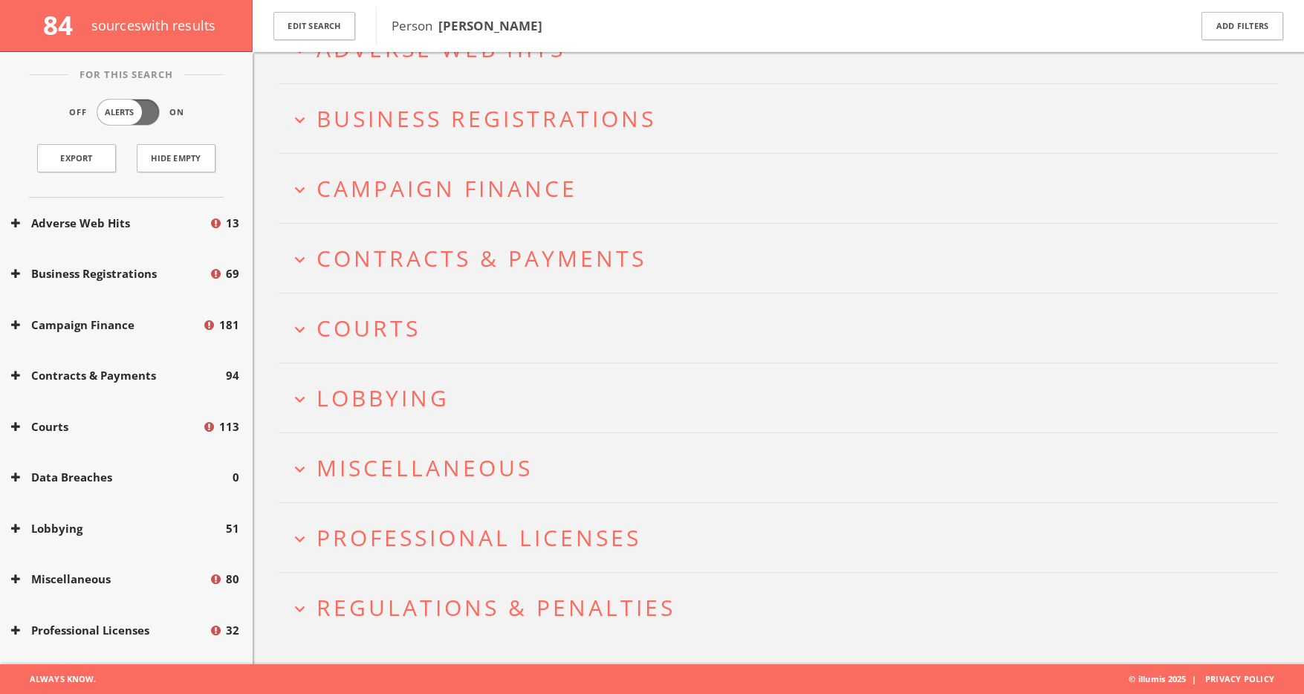
click at [427, 409] on span "Lobbying" at bounding box center [382, 398] width 133 height 30
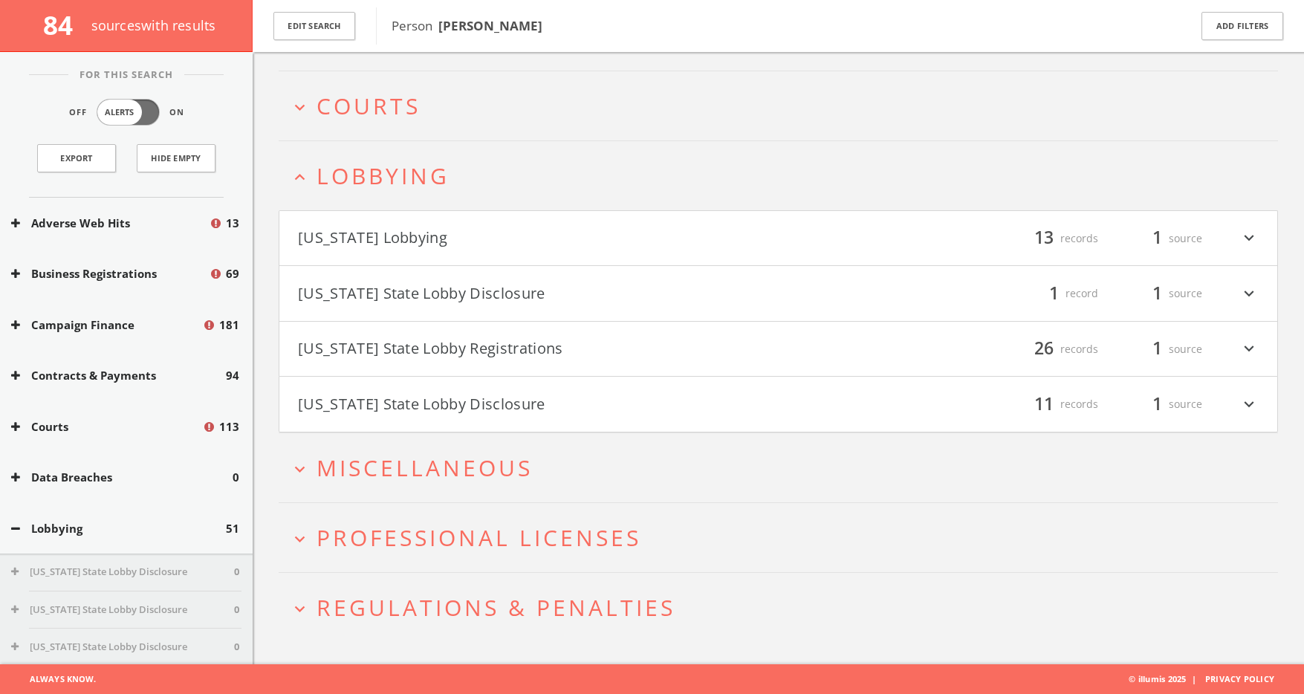
click at [406, 118] on span "Courts" at bounding box center [368, 106] width 104 height 30
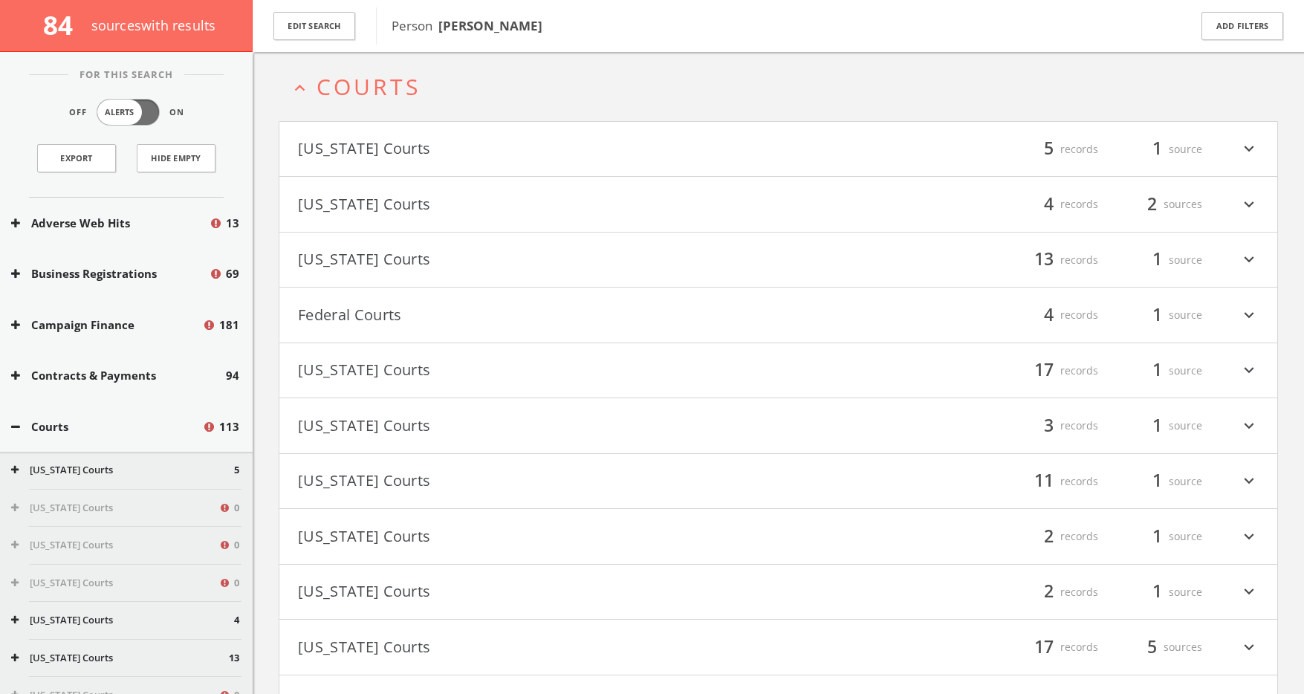
click at [384, 88] on span "Courts" at bounding box center [368, 86] width 104 height 30
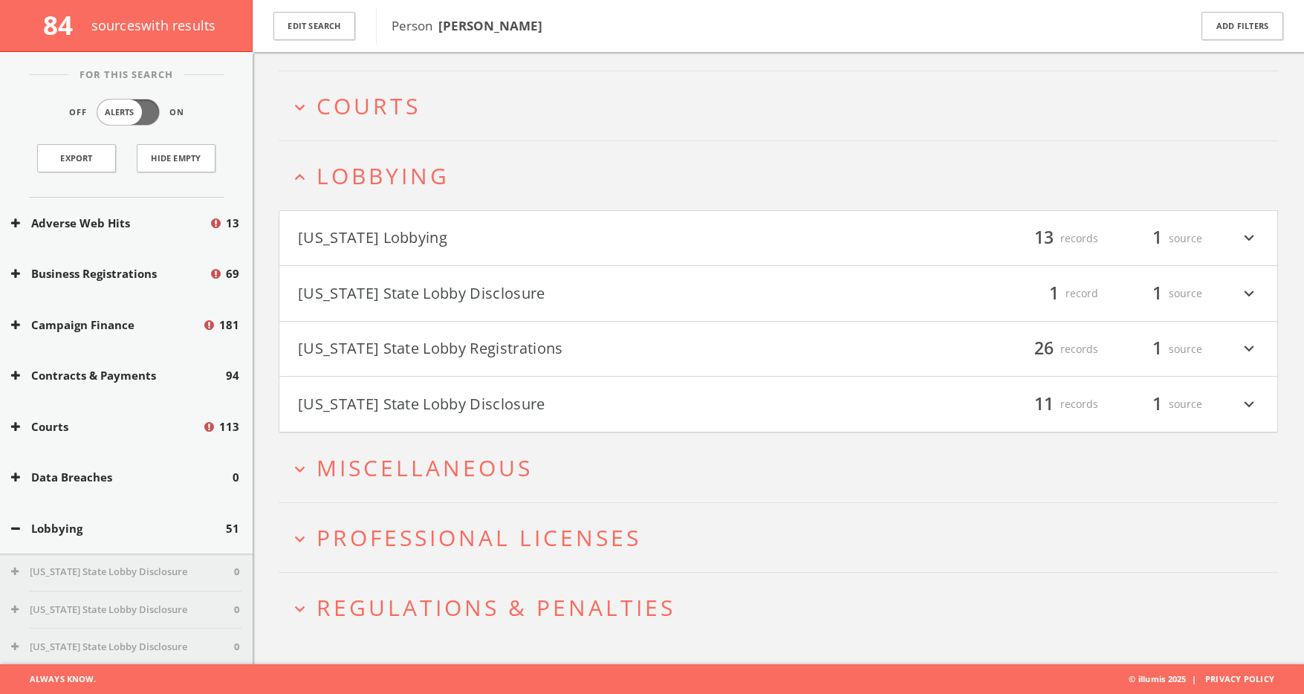
click at [382, 184] on span "Lobbying" at bounding box center [382, 175] width 133 height 30
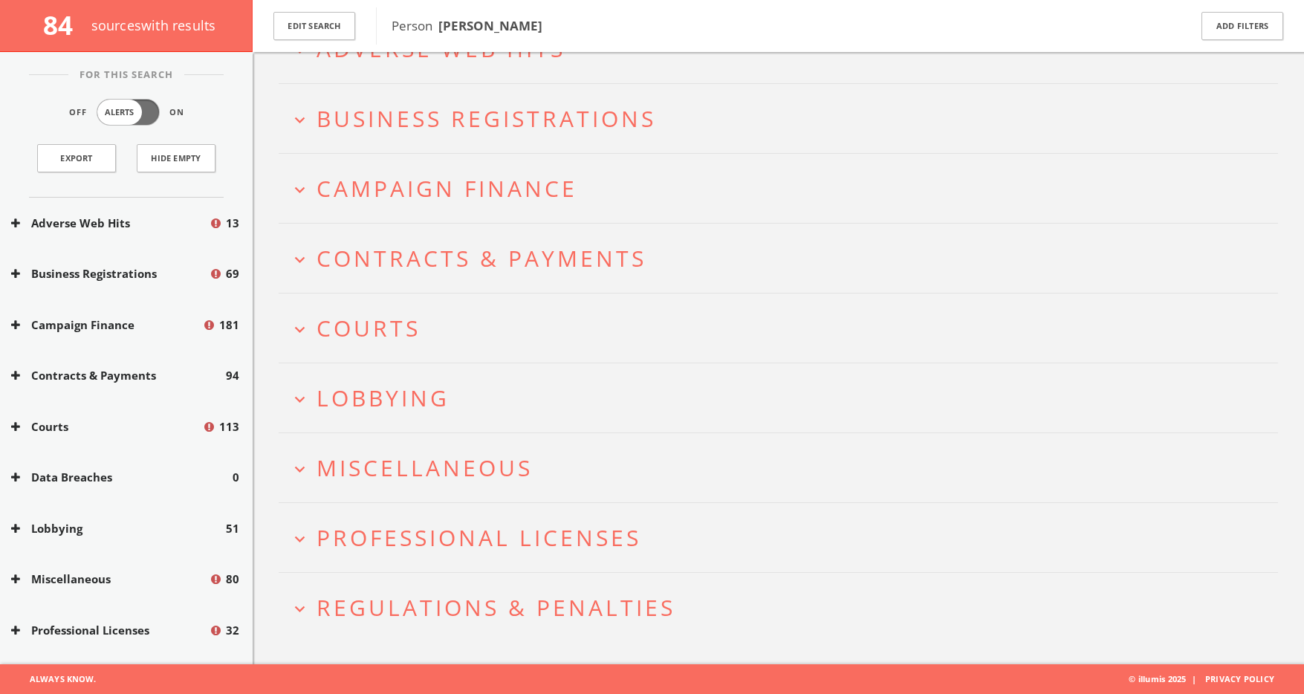
click at [408, 478] on span "Miscellaneous" at bounding box center [424, 467] width 216 height 30
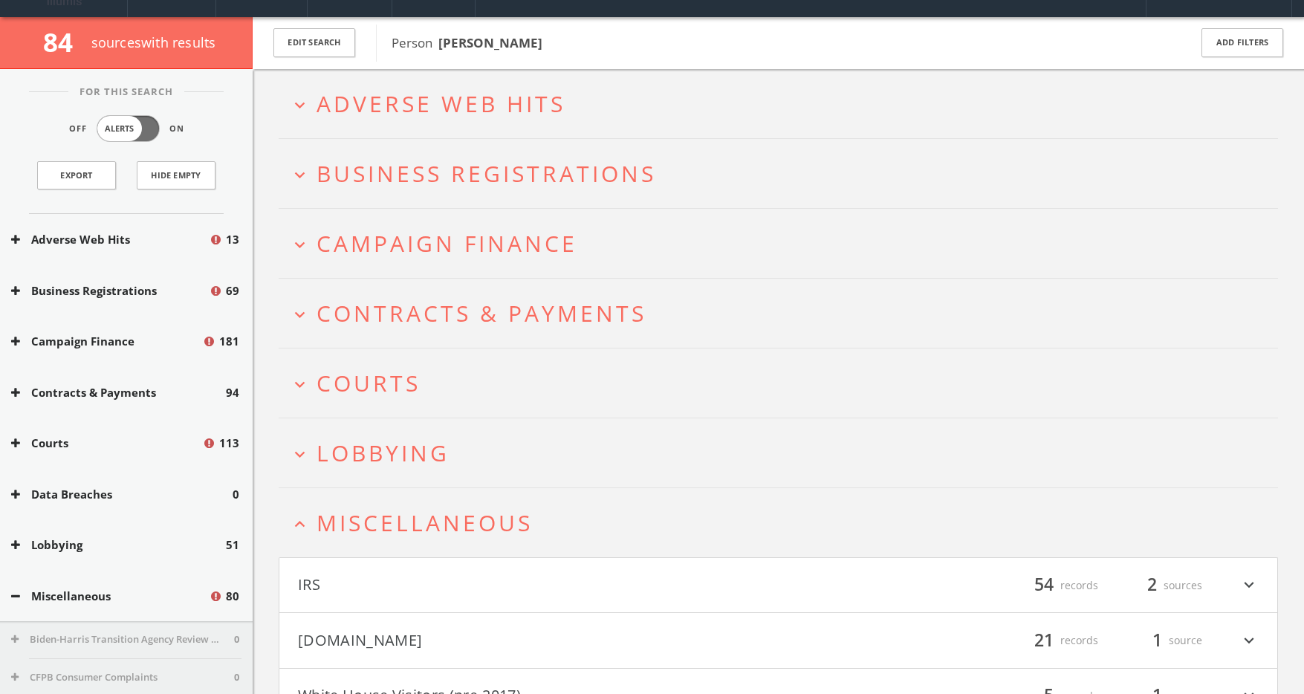
scroll to position [0, 0]
